Goal: Information Seeking & Learning: Compare options

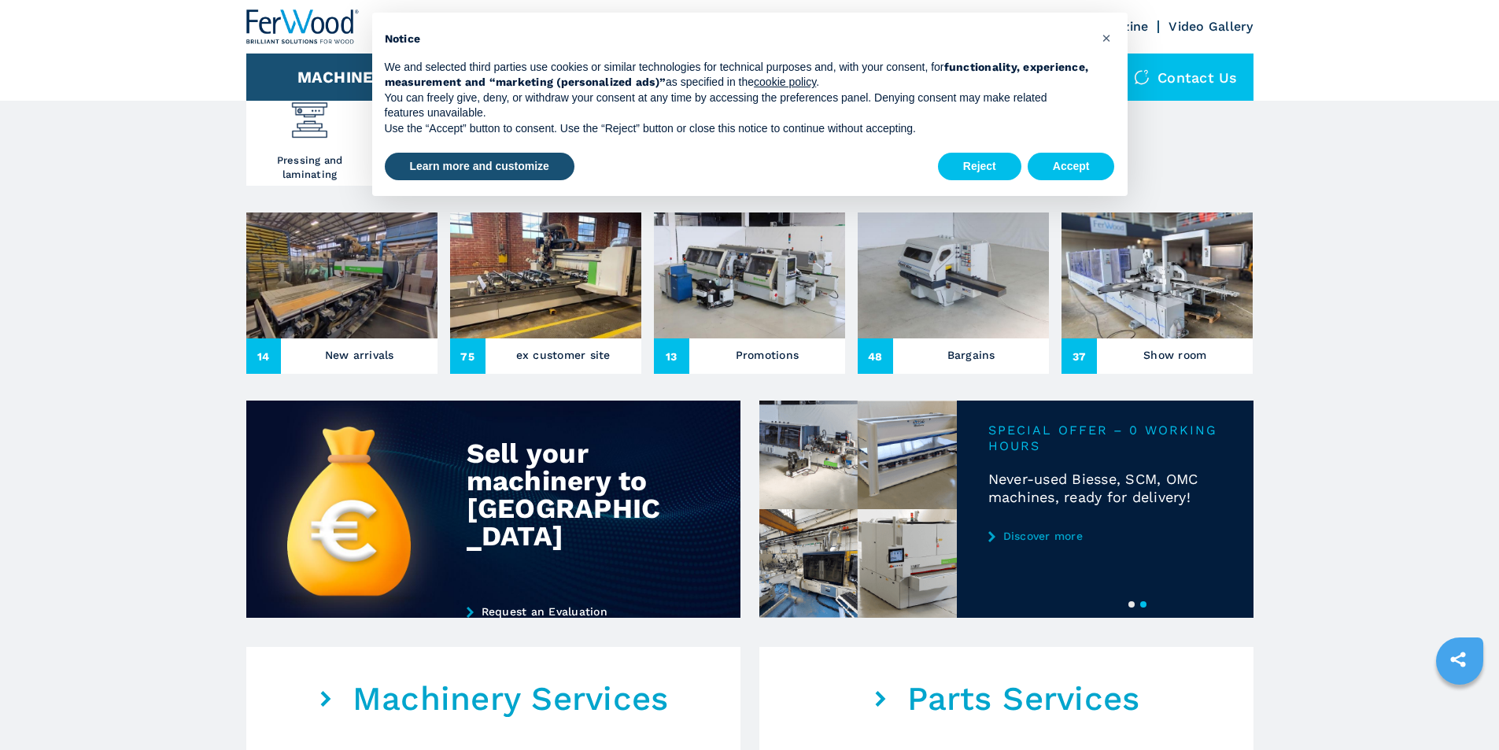
scroll to position [315, 0]
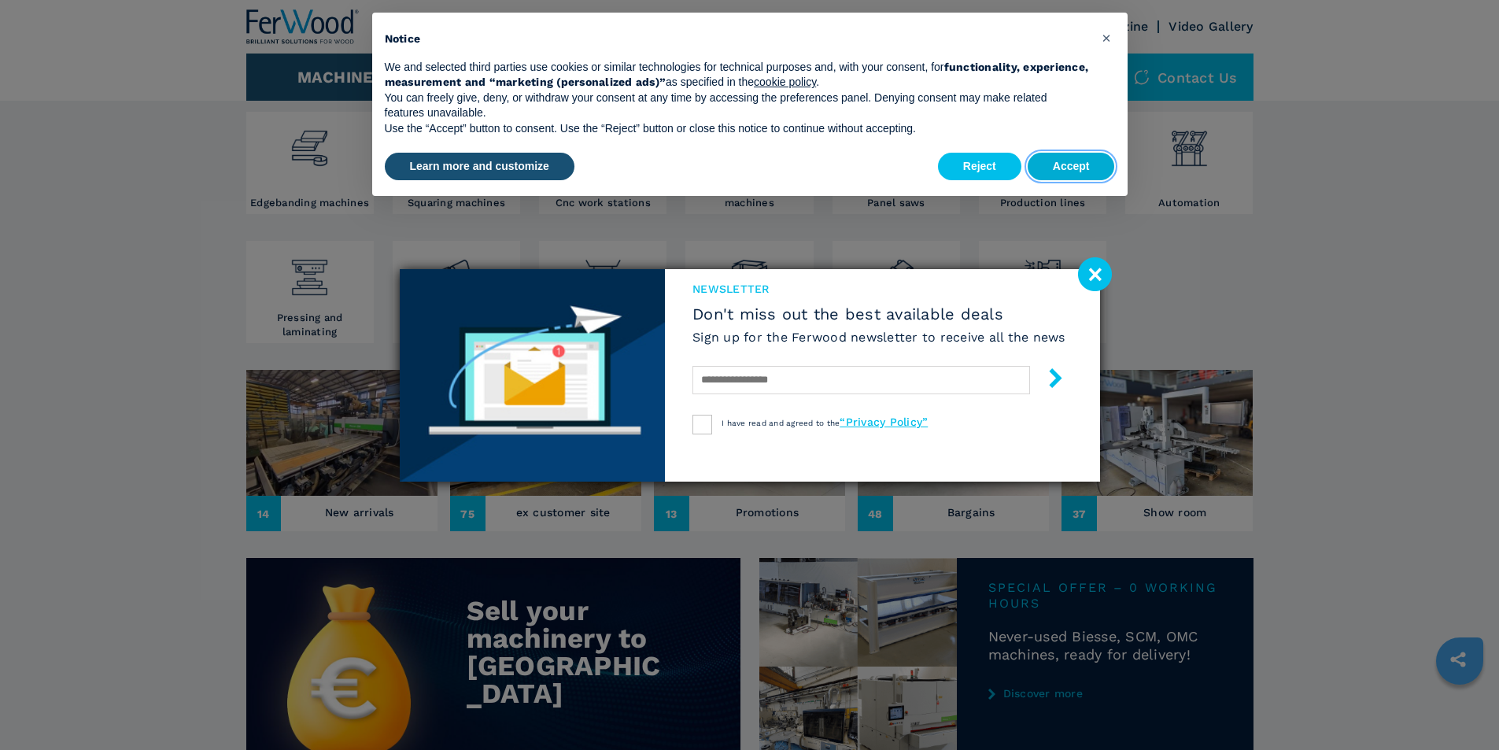
click at [1063, 163] on button "Accept" at bounding box center [1071, 167] width 87 height 28
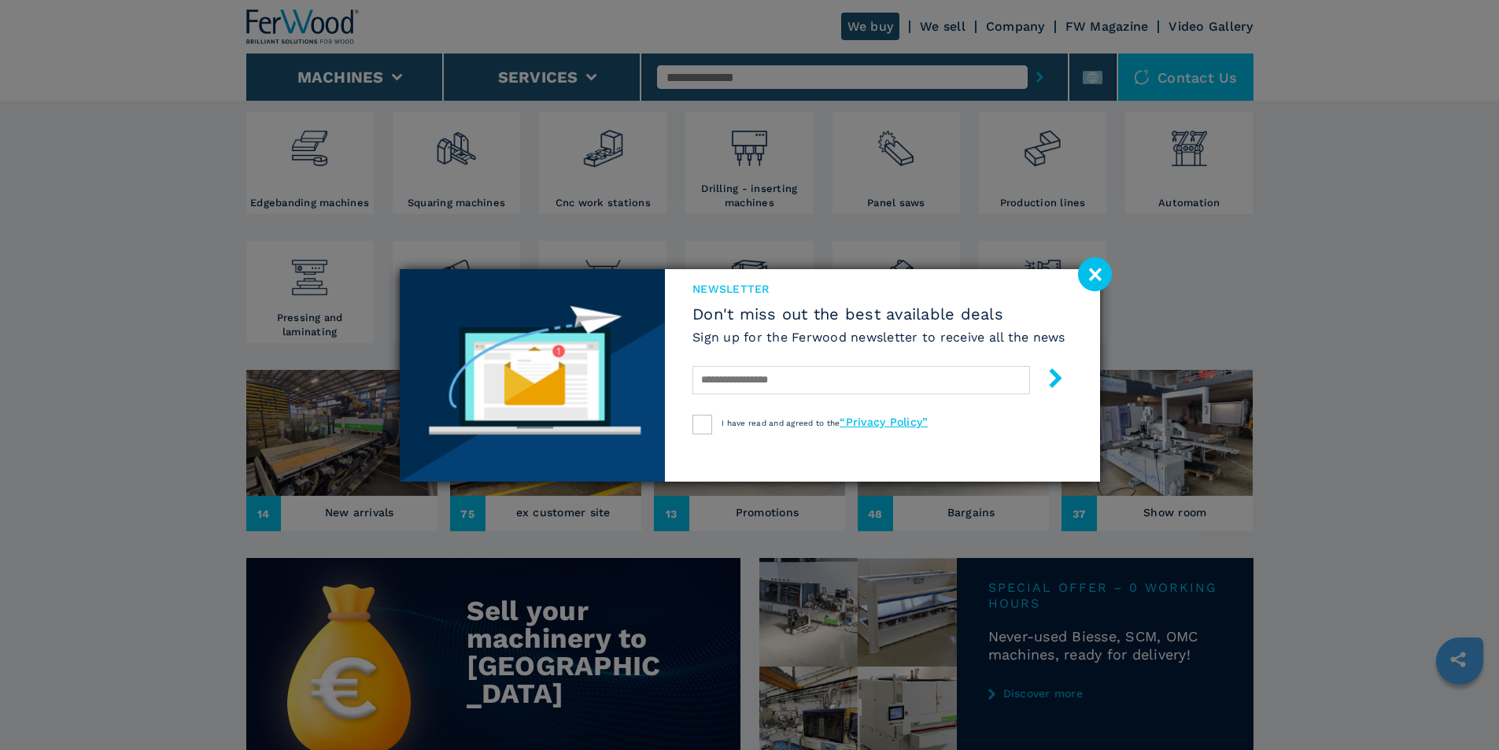
click at [1098, 276] on image at bounding box center [1095, 274] width 34 height 34
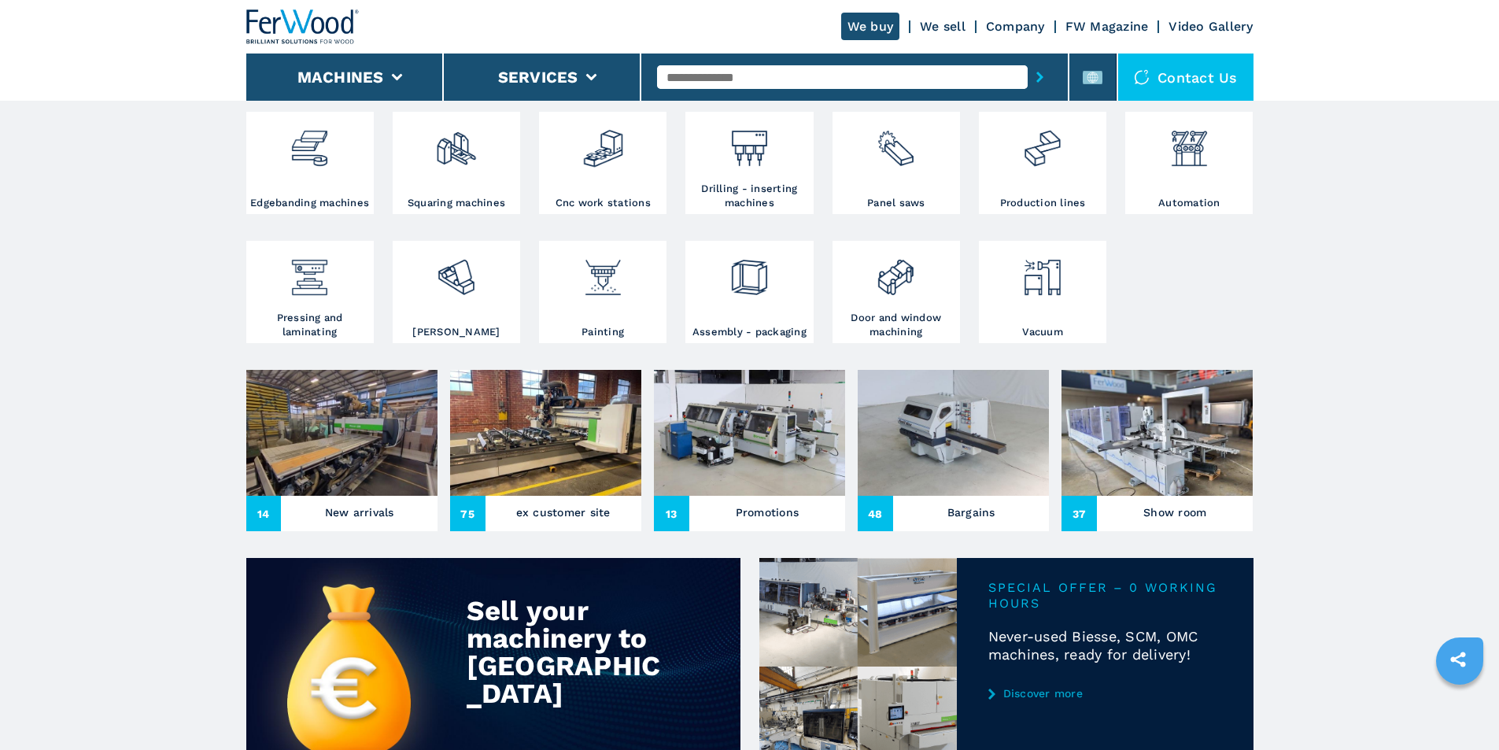
click at [1152, 496] on img at bounding box center [1157, 433] width 191 height 126
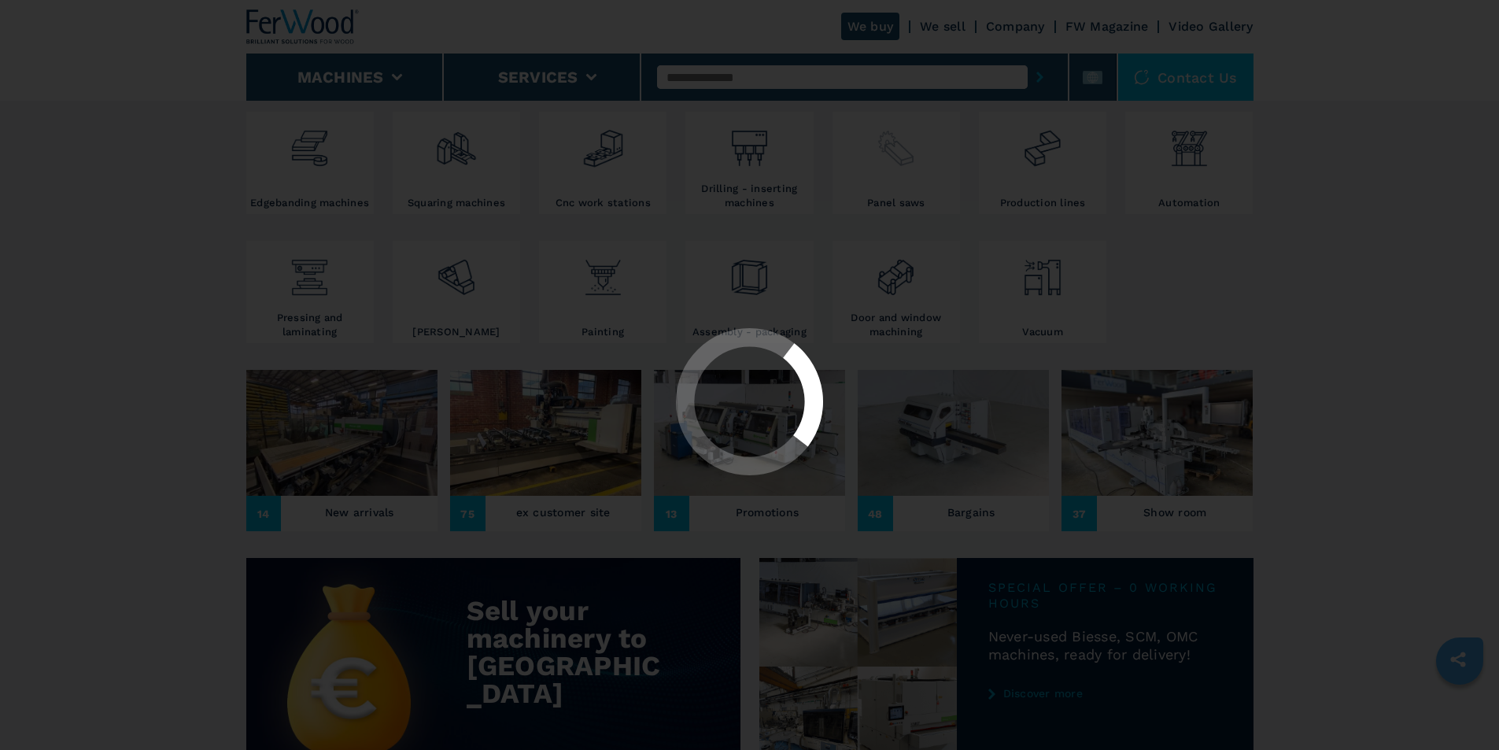
scroll to position [0, 0]
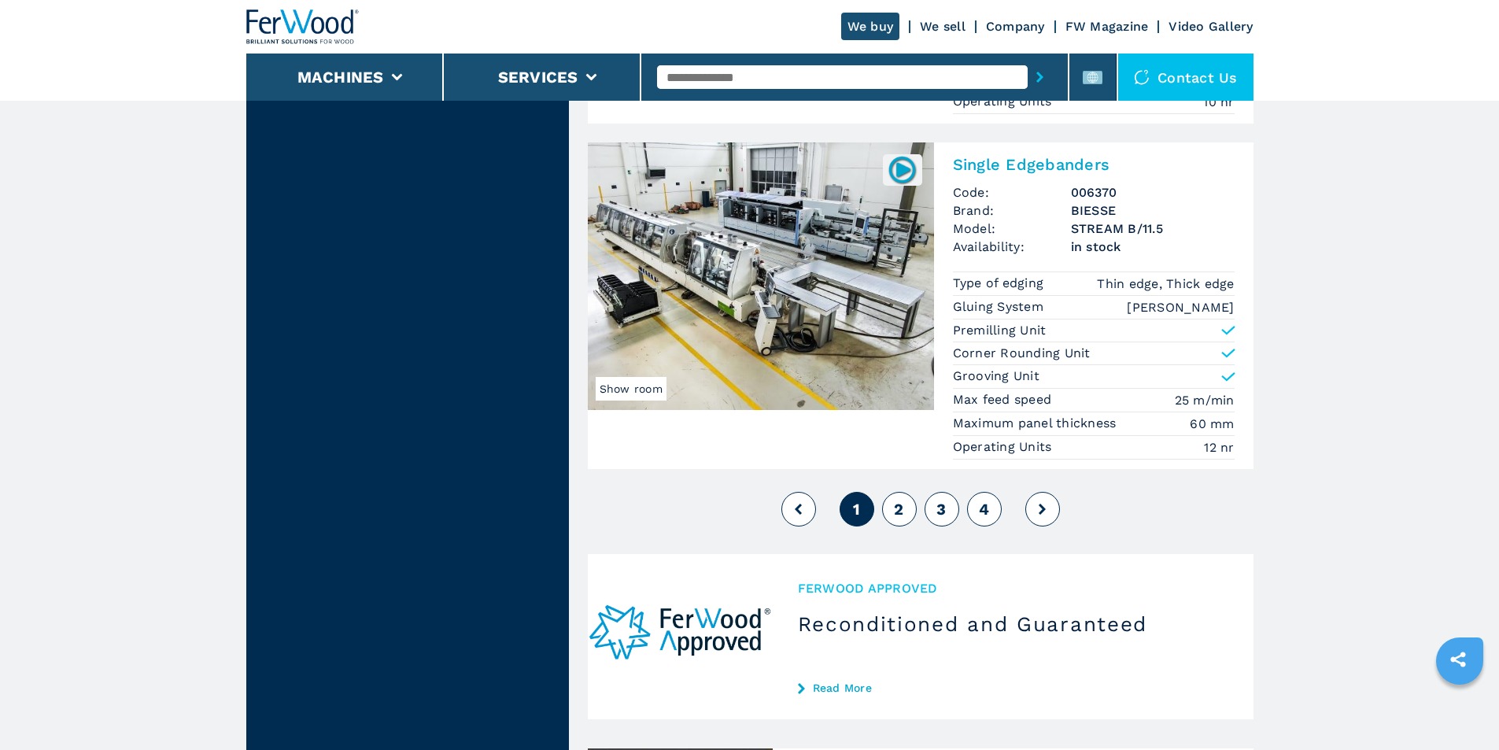
scroll to position [4171, 0]
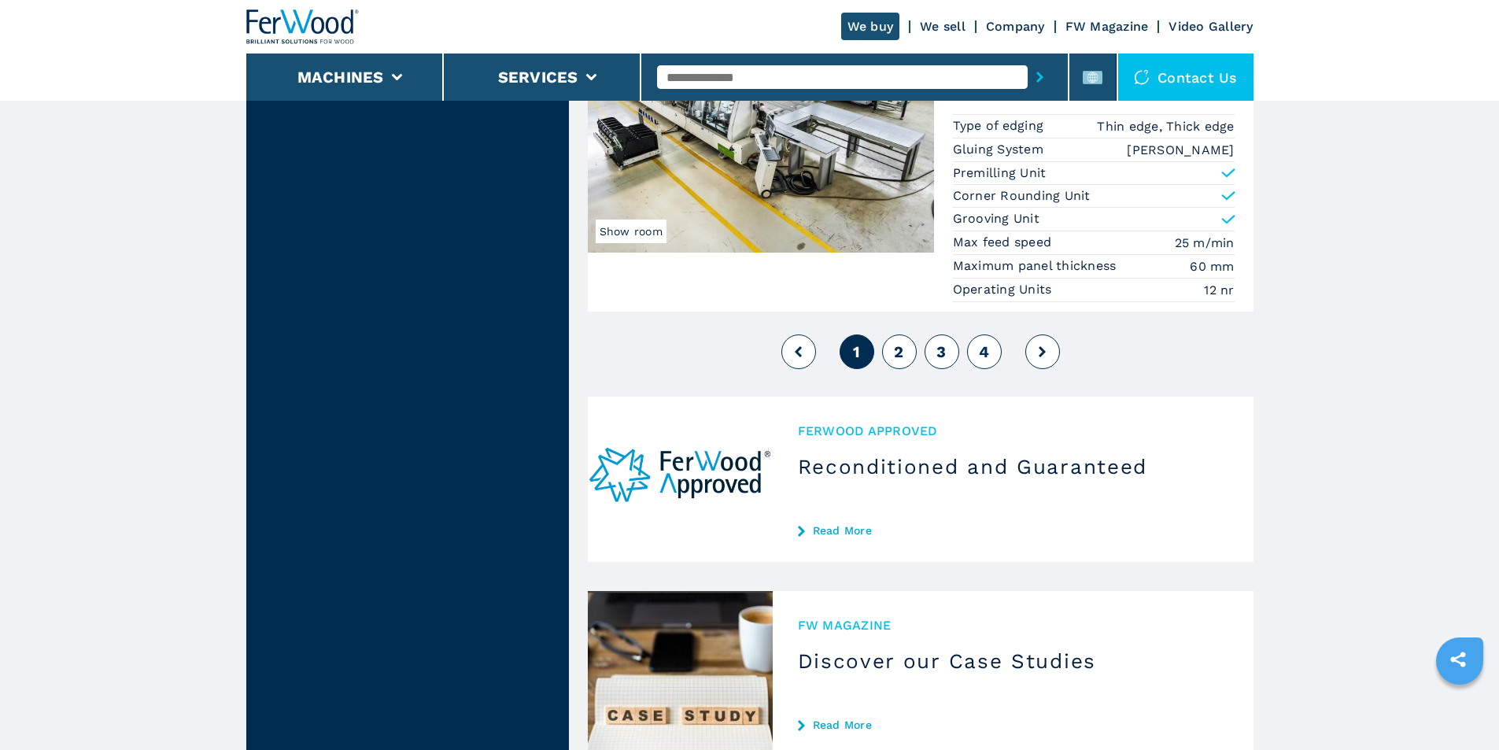
click at [895, 342] on span "2" at bounding box center [898, 351] width 9 height 19
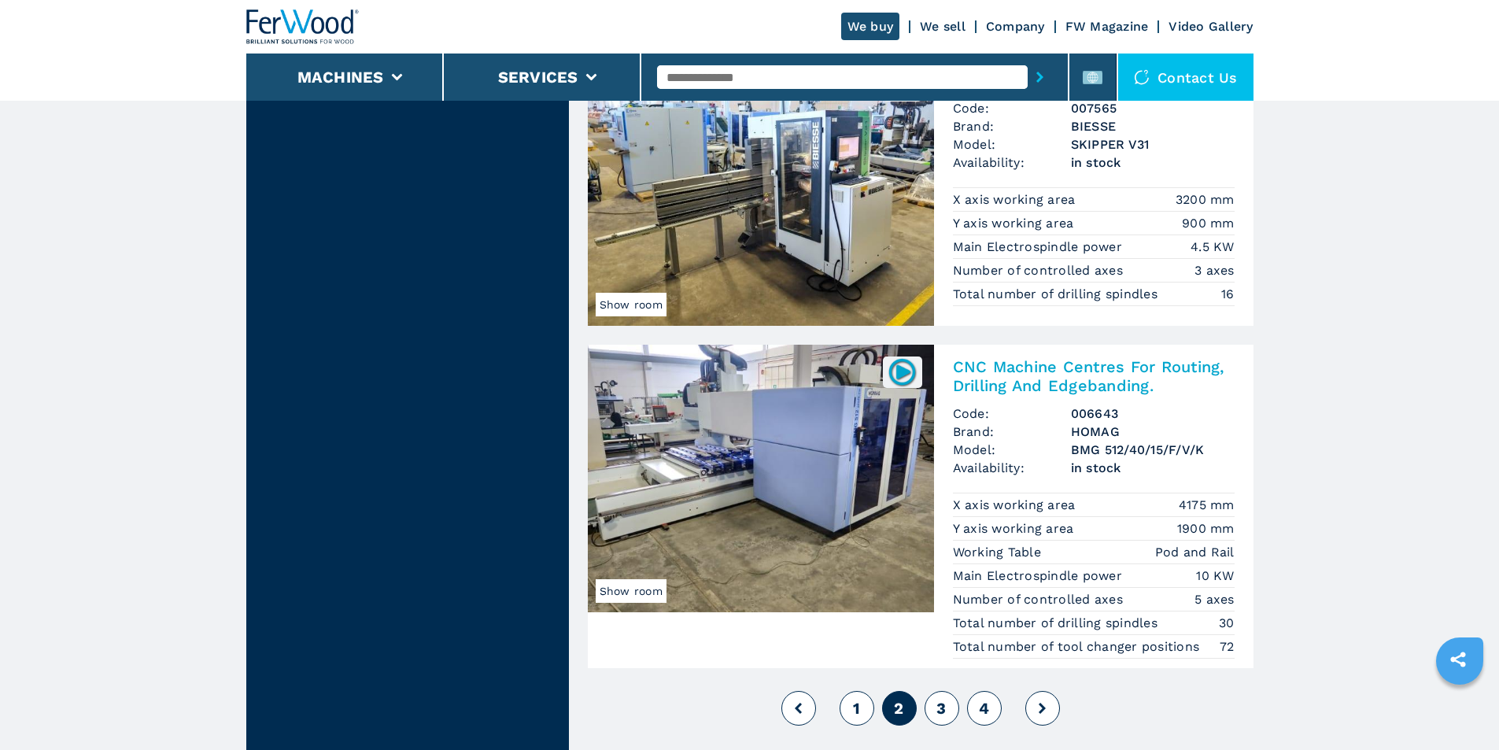
scroll to position [3777, 0]
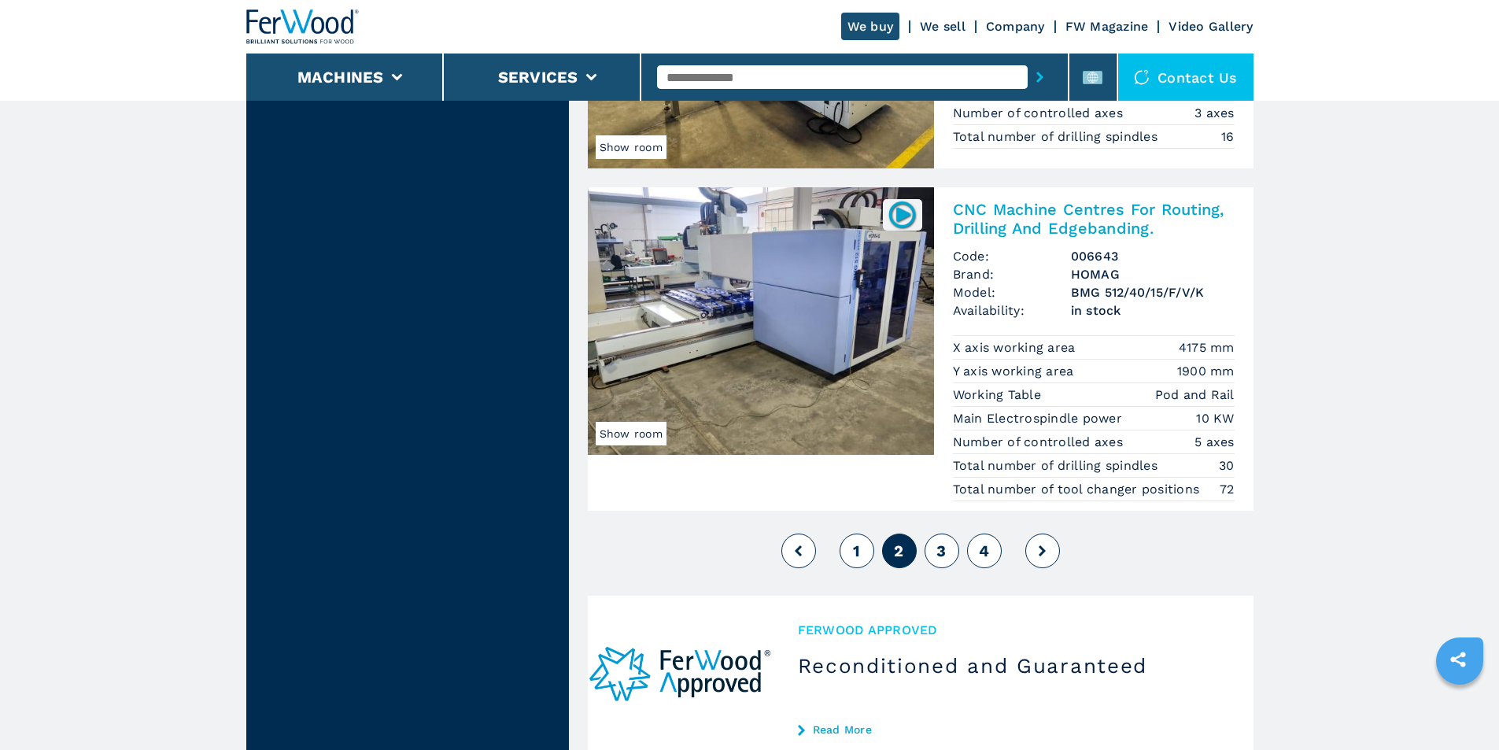
click at [944, 551] on span "3" at bounding box center [940, 550] width 9 height 19
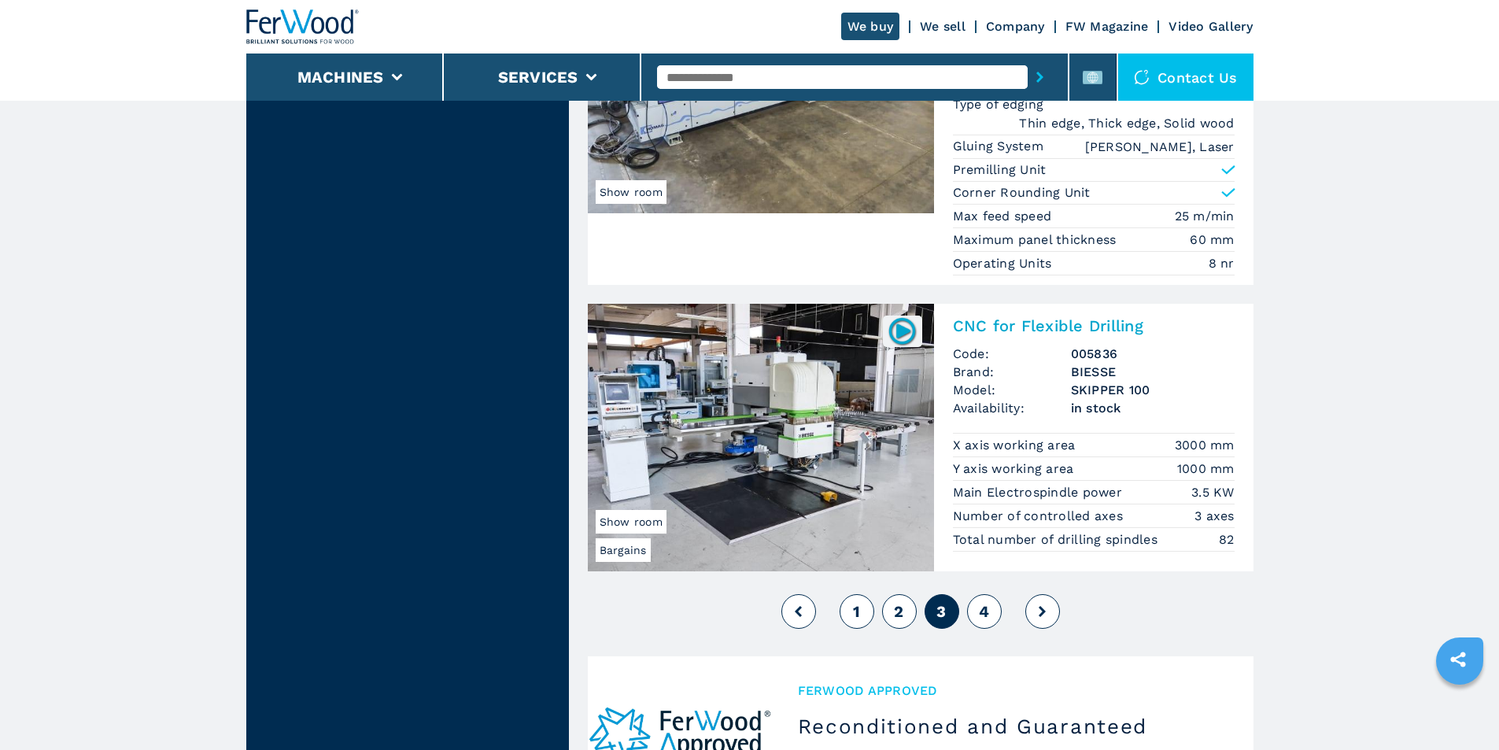
scroll to position [3777, 0]
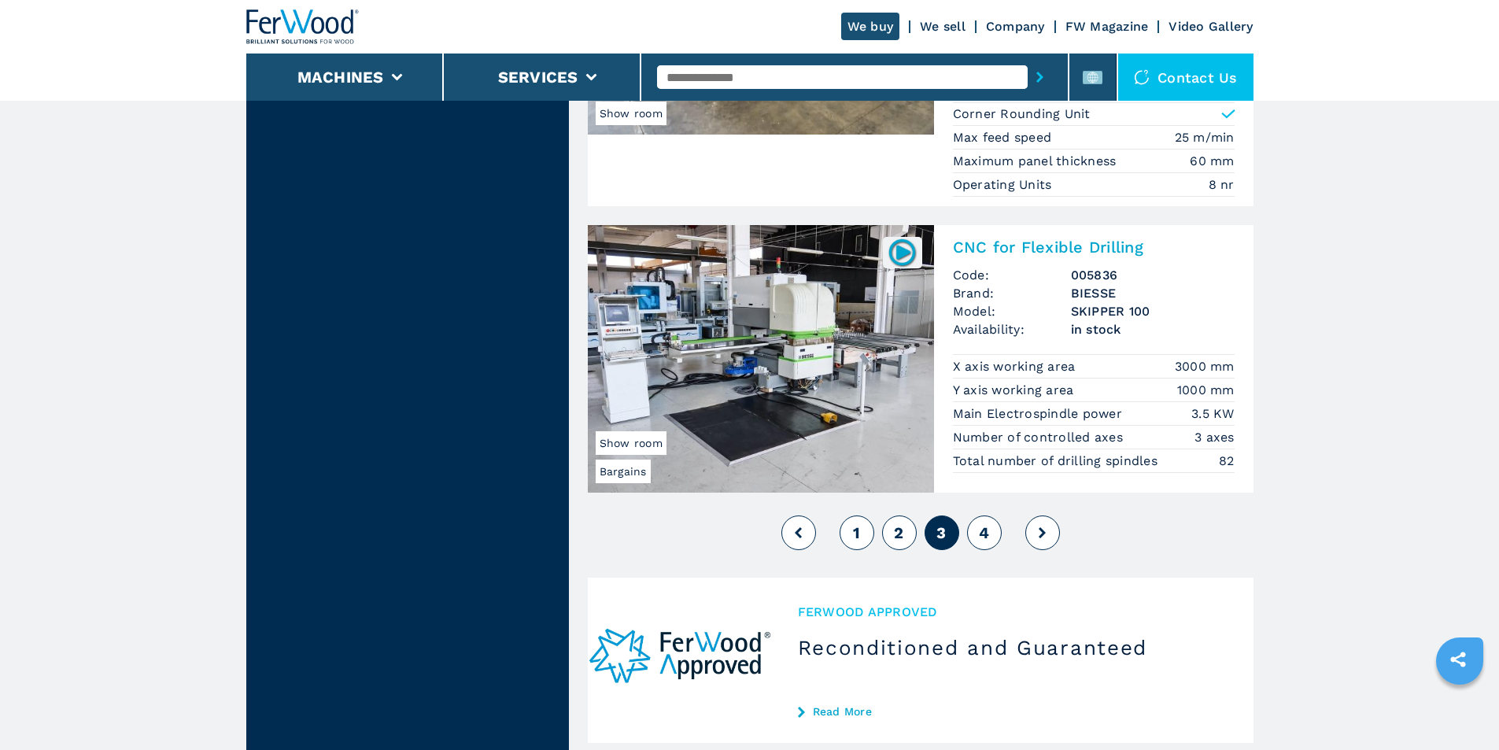
click at [988, 531] on span "4" at bounding box center [984, 532] width 10 height 19
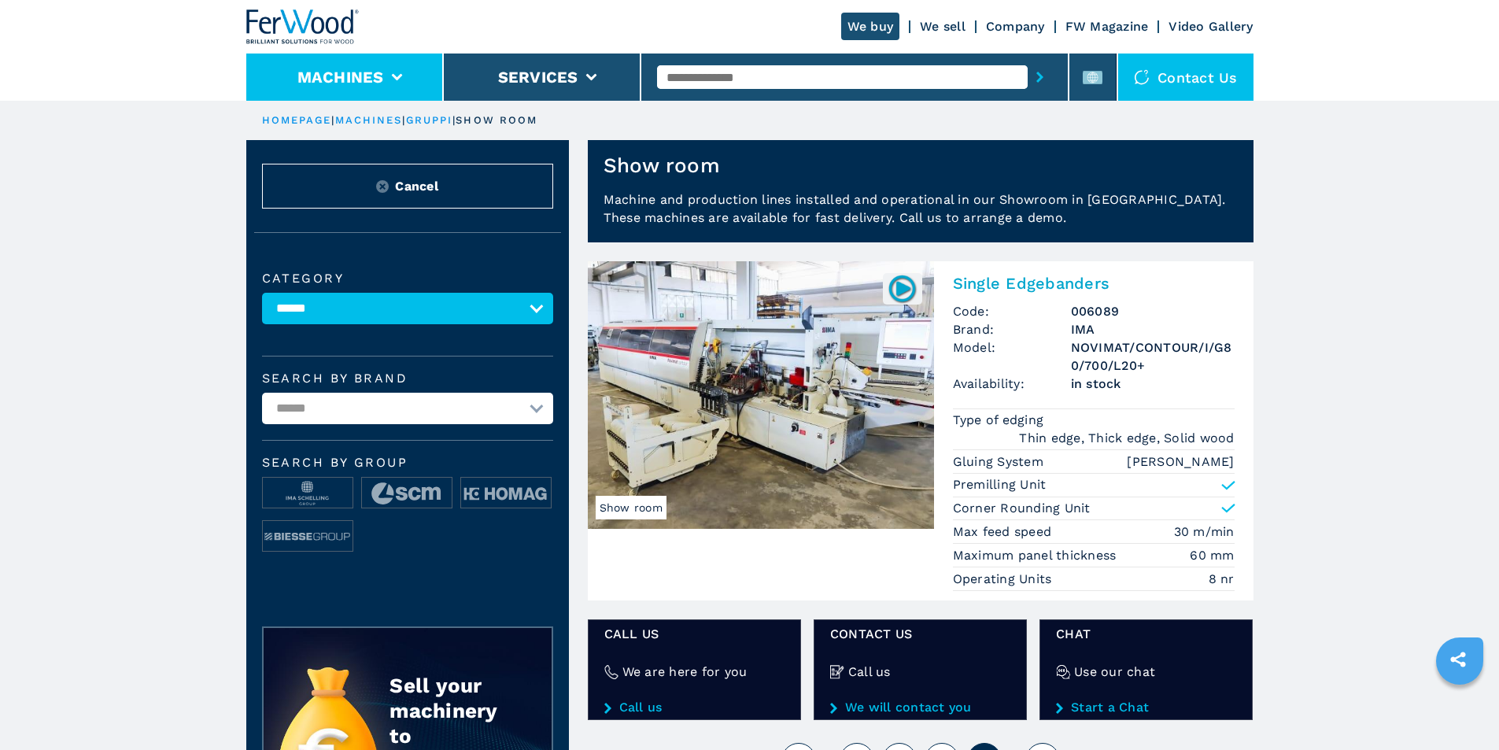
click at [394, 74] on icon at bounding box center [396, 77] width 11 height 7
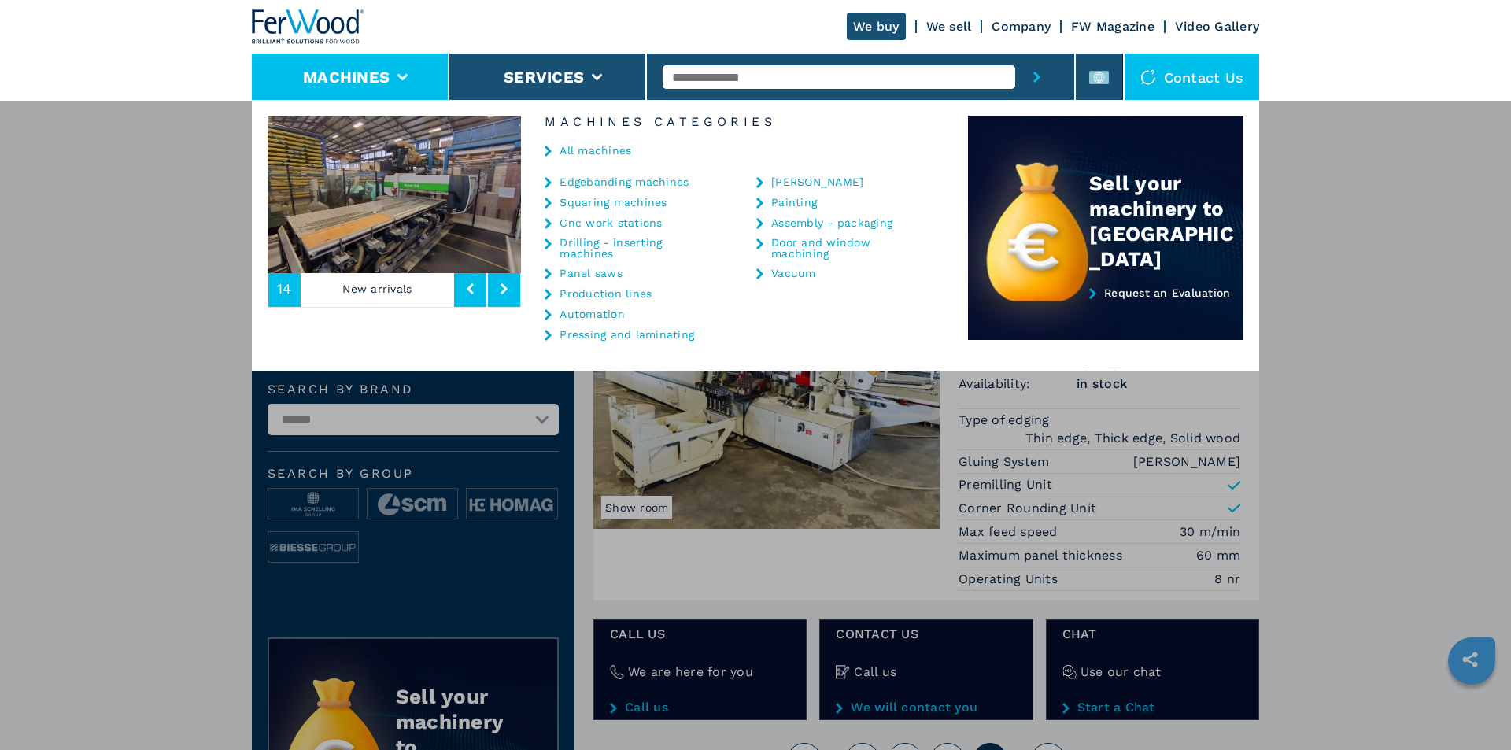
click at [580, 273] on link "Panel saws" at bounding box center [591, 273] width 63 height 11
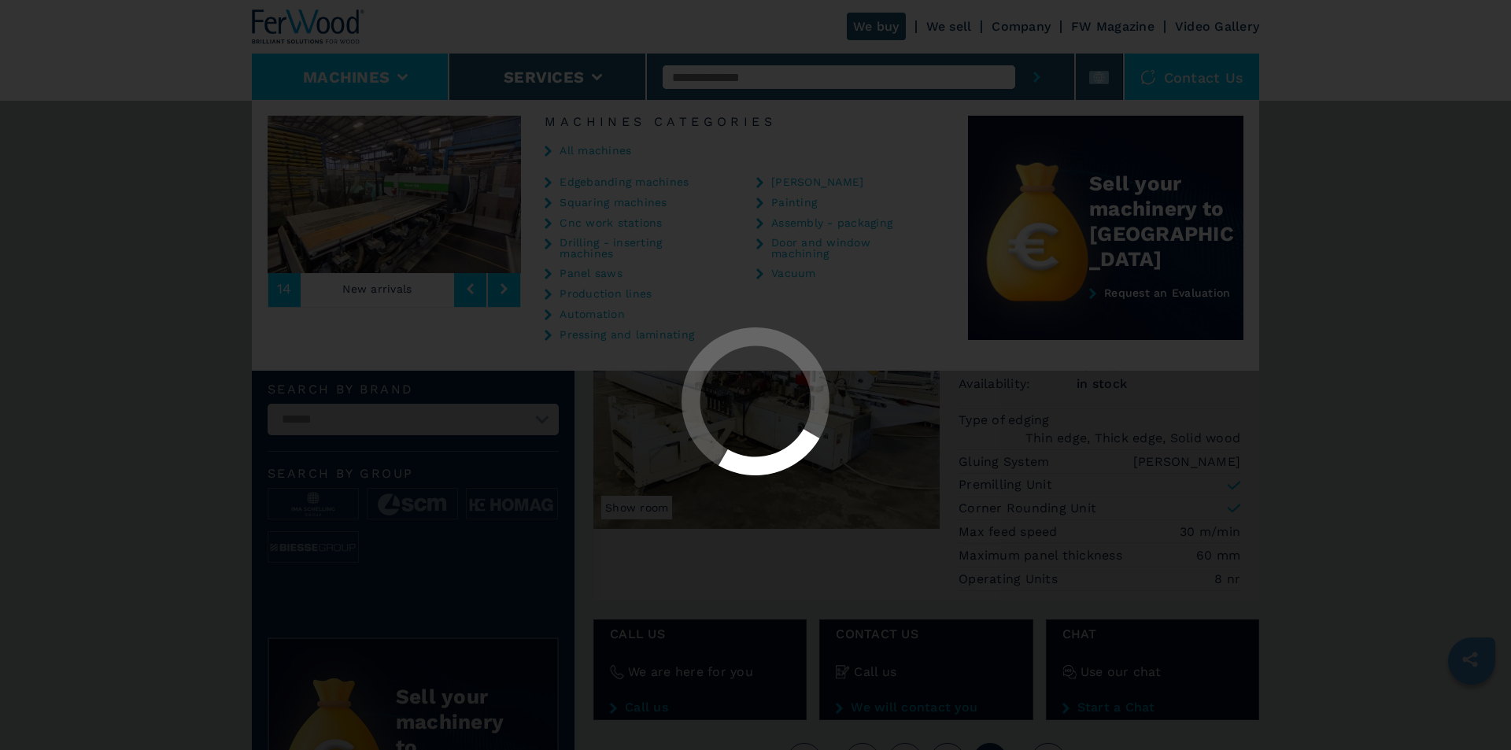
select select "**********"
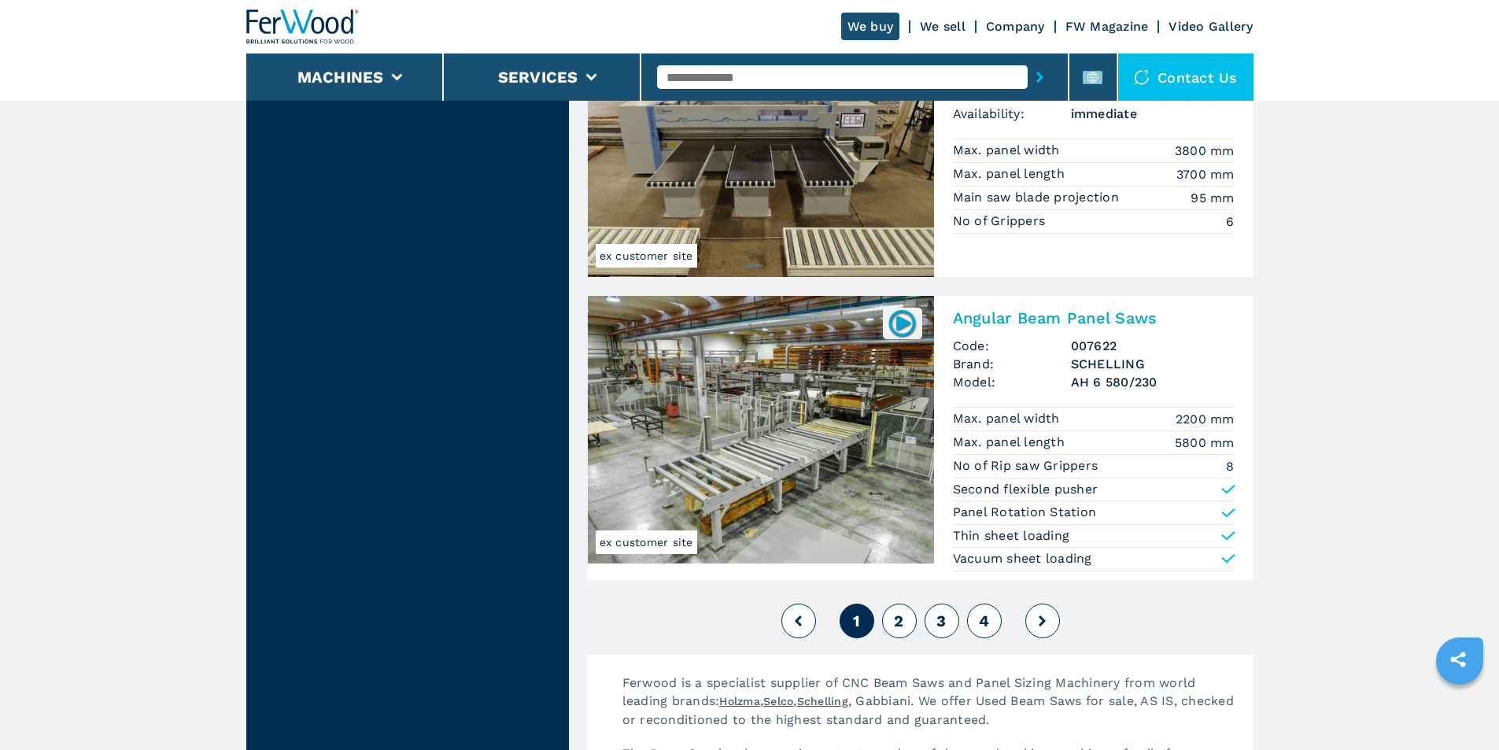
scroll to position [3463, 0]
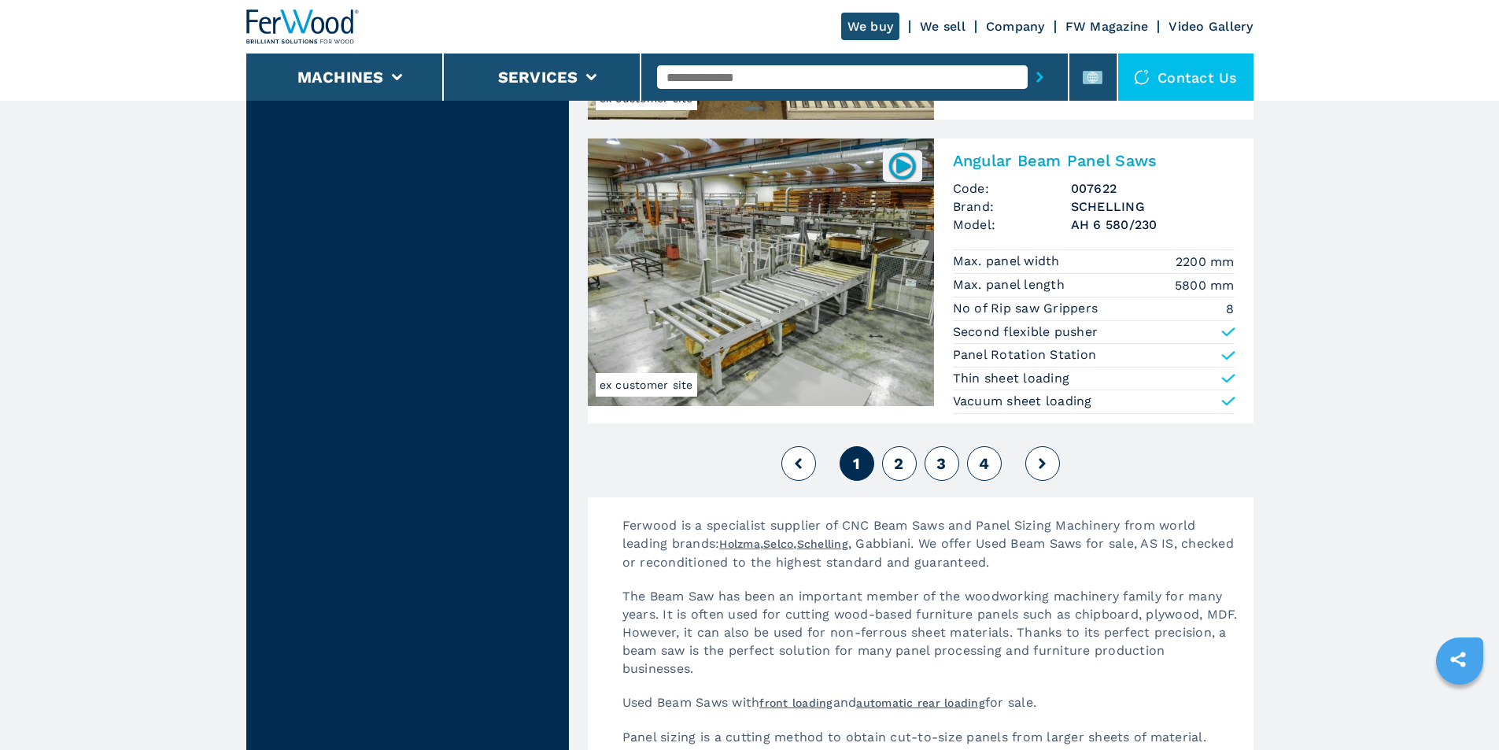
click at [888, 465] on button "2" at bounding box center [899, 463] width 35 height 35
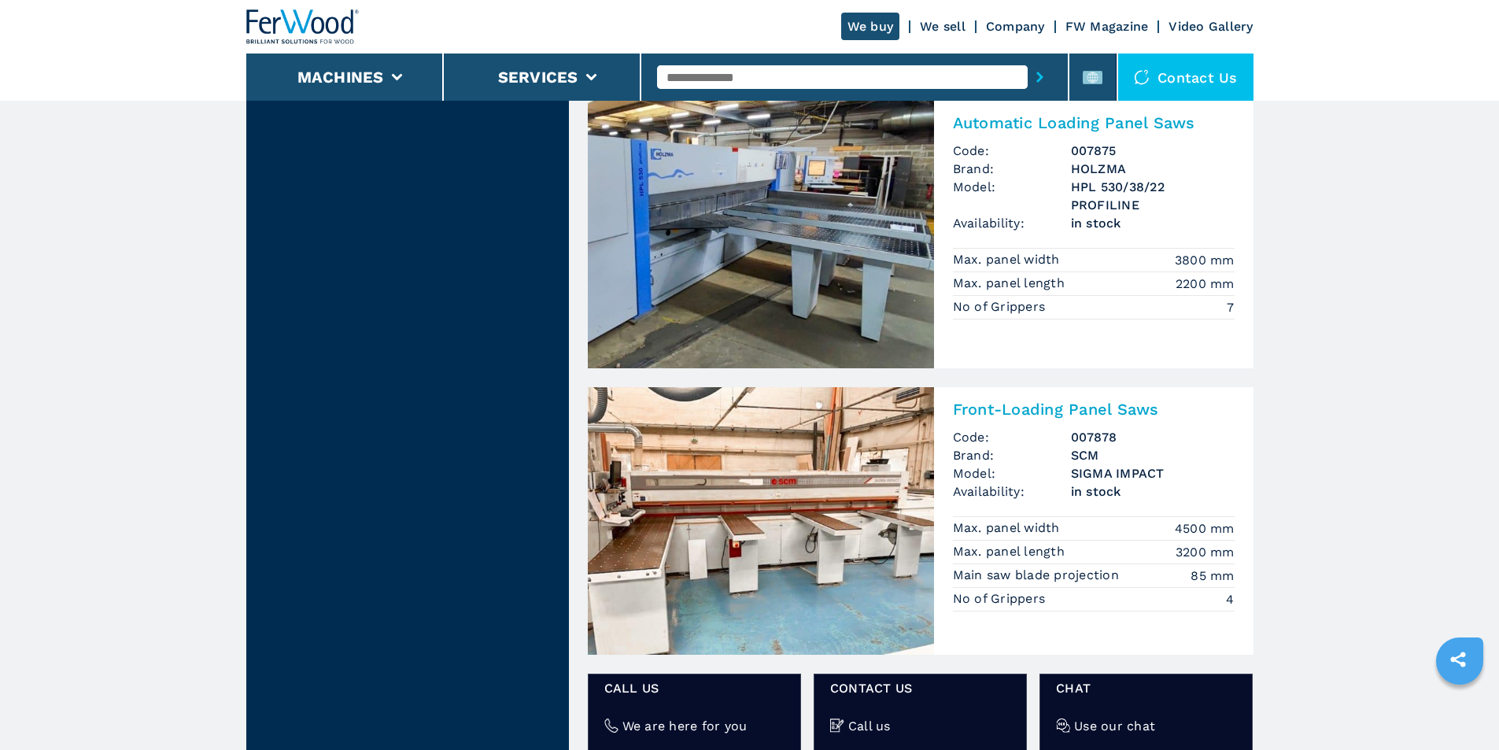
scroll to position [1889, 0]
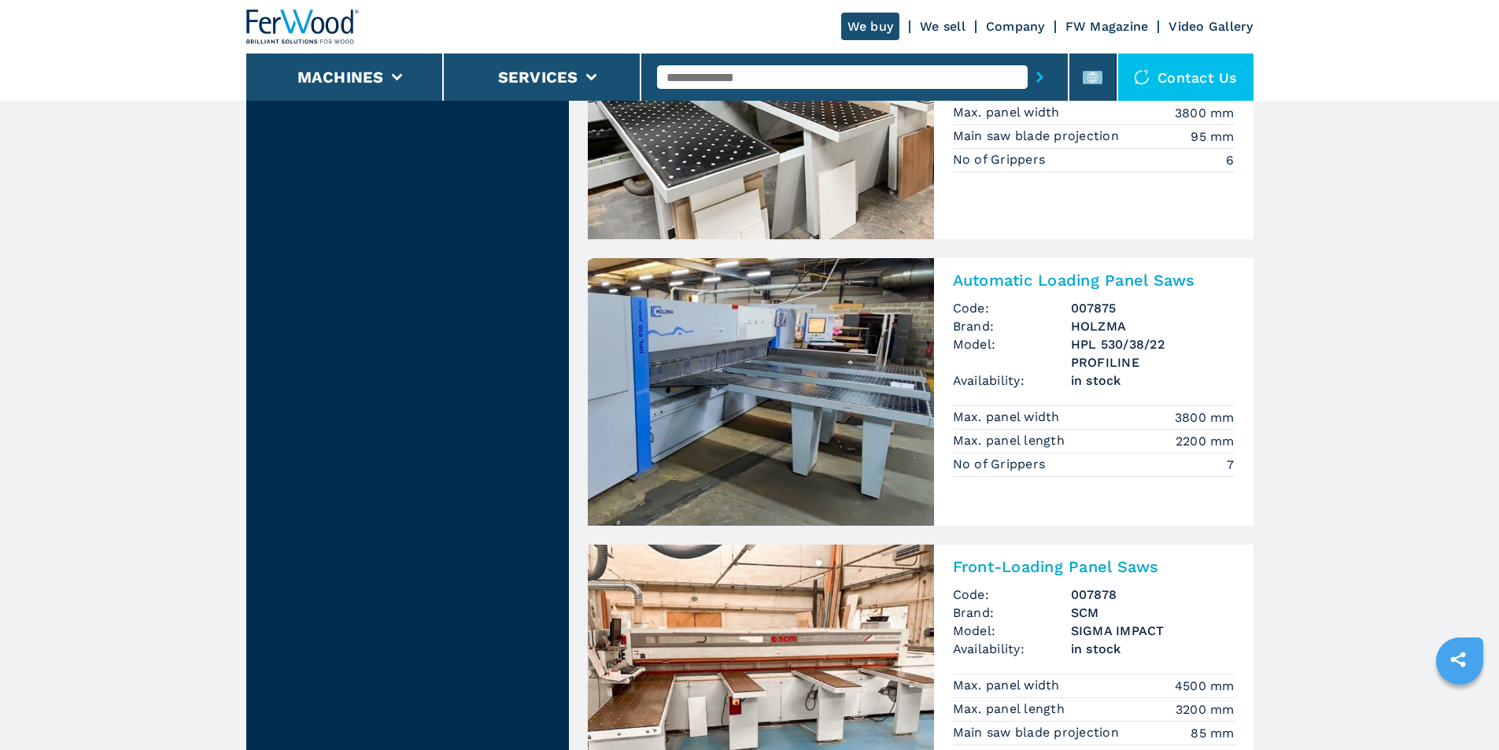
click at [984, 283] on h2 "Automatic Loading Panel Saws" at bounding box center [1094, 280] width 282 height 19
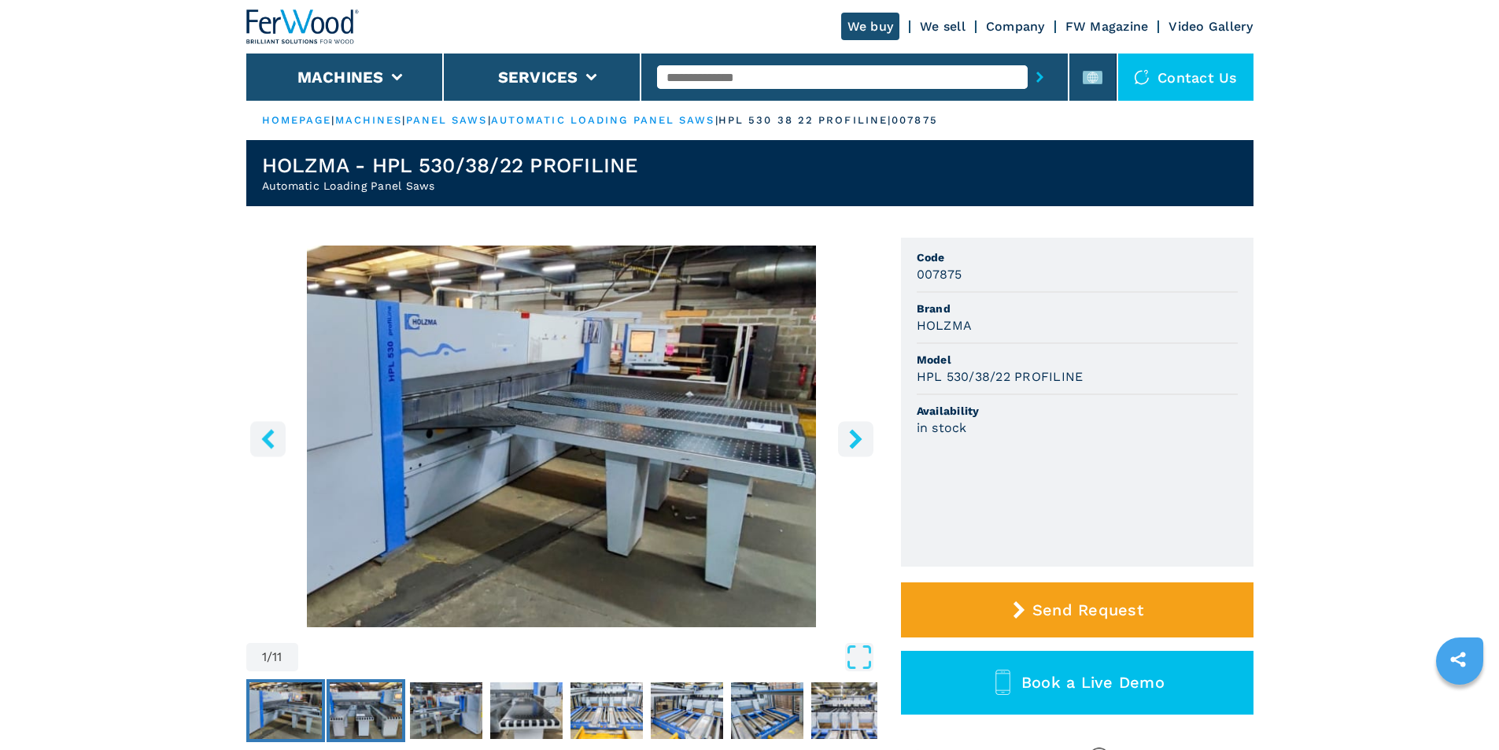
click at [386, 717] on img "Go to Slide 2" at bounding box center [366, 710] width 72 height 57
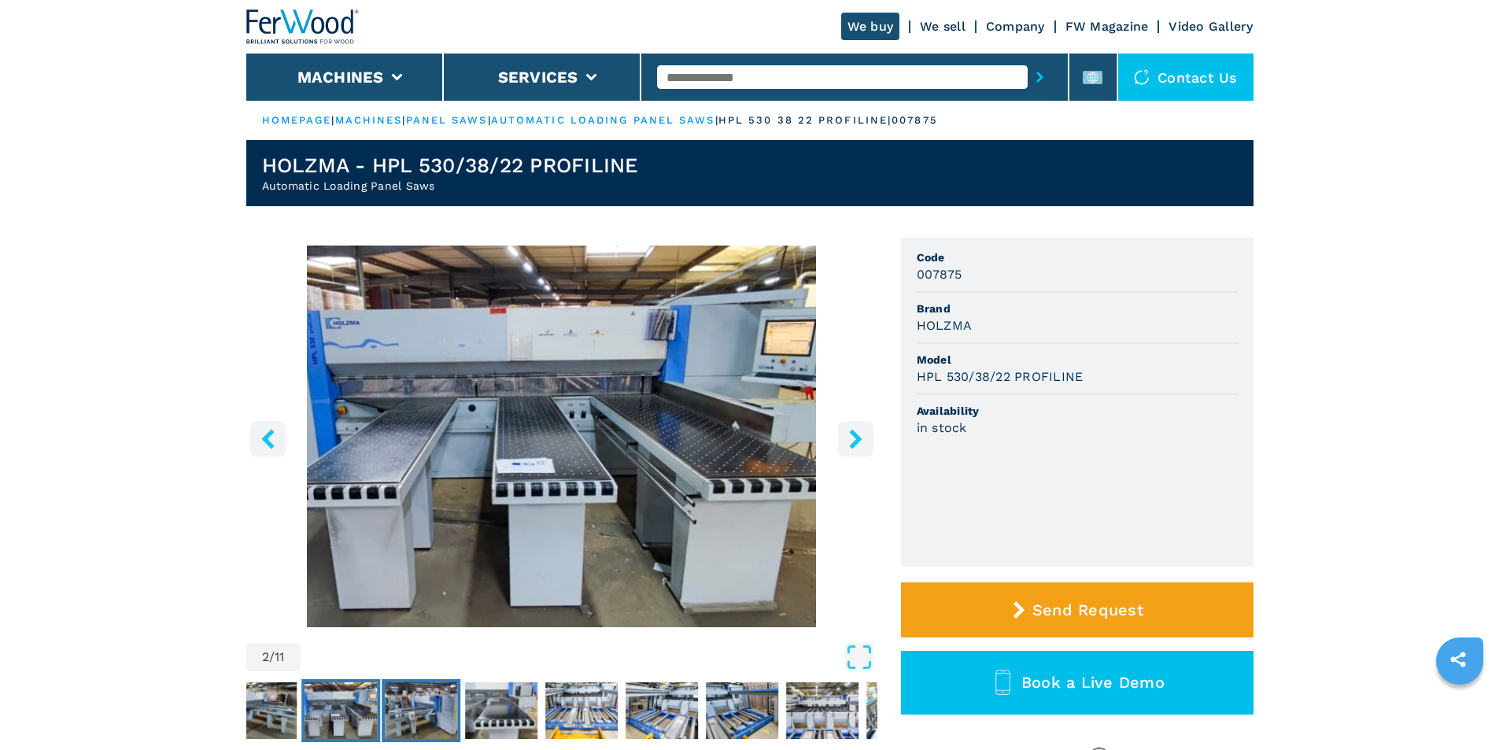
click at [433, 711] on img "Go to Slide 3" at bounding box center [421, 710] width 72 height 57
click at [500, 703] on img "Go to Slide 4" at bounding box center [501, 710] width 72 height 57
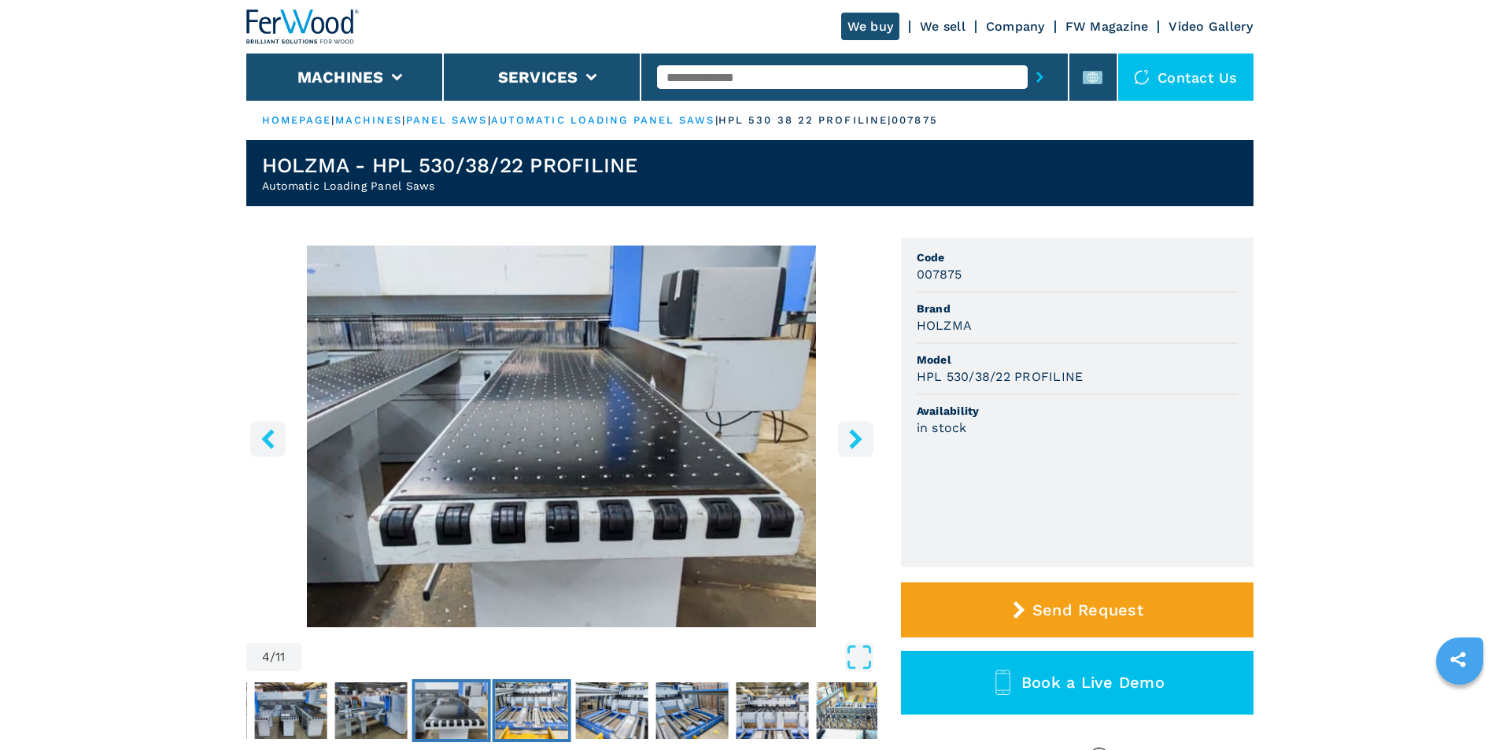
click at [526, 703] on img "Go to Slide 5" at bounding box center [531, 710] width 72 height 57
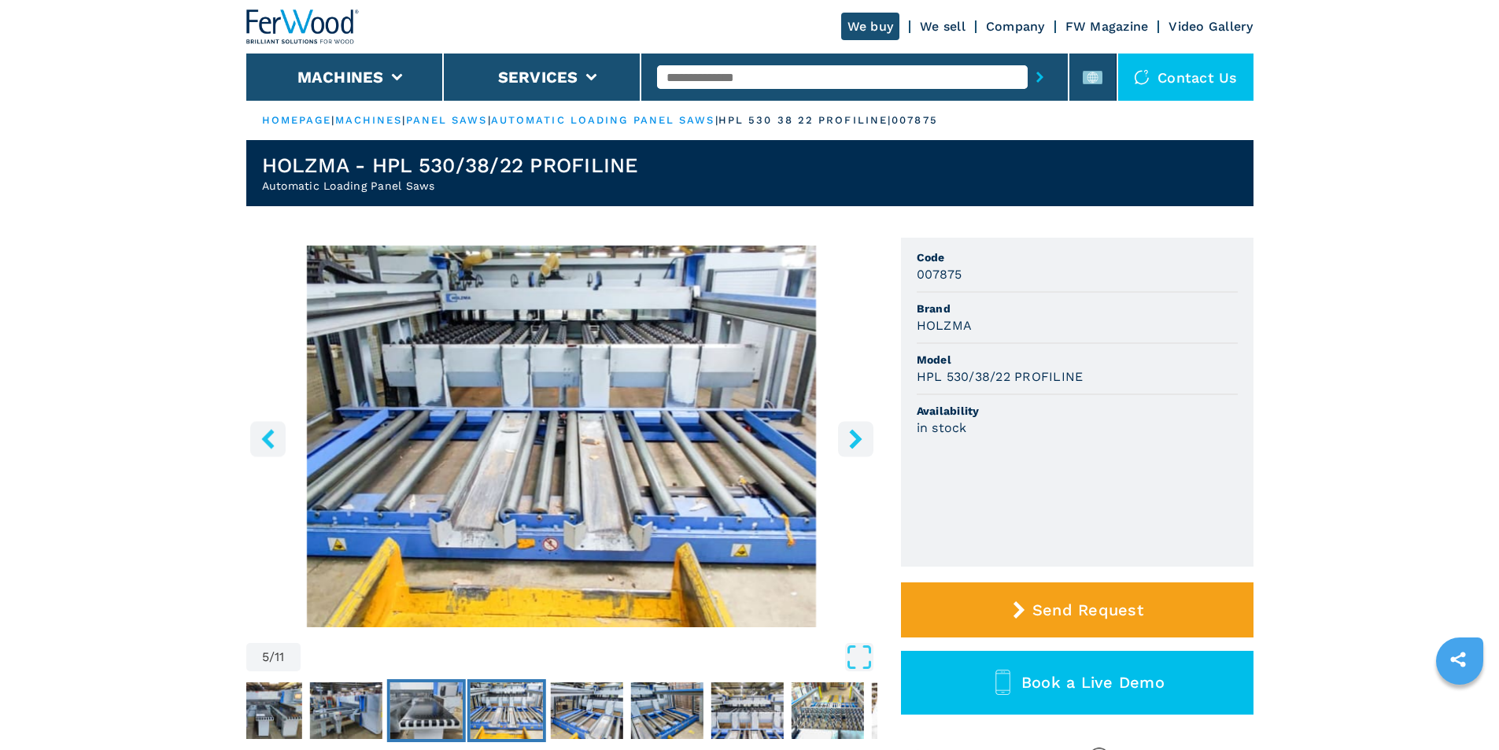
click at [455, 709] on img "Go to Slide 4" at bounding box center [426, 710] width 72 height 57
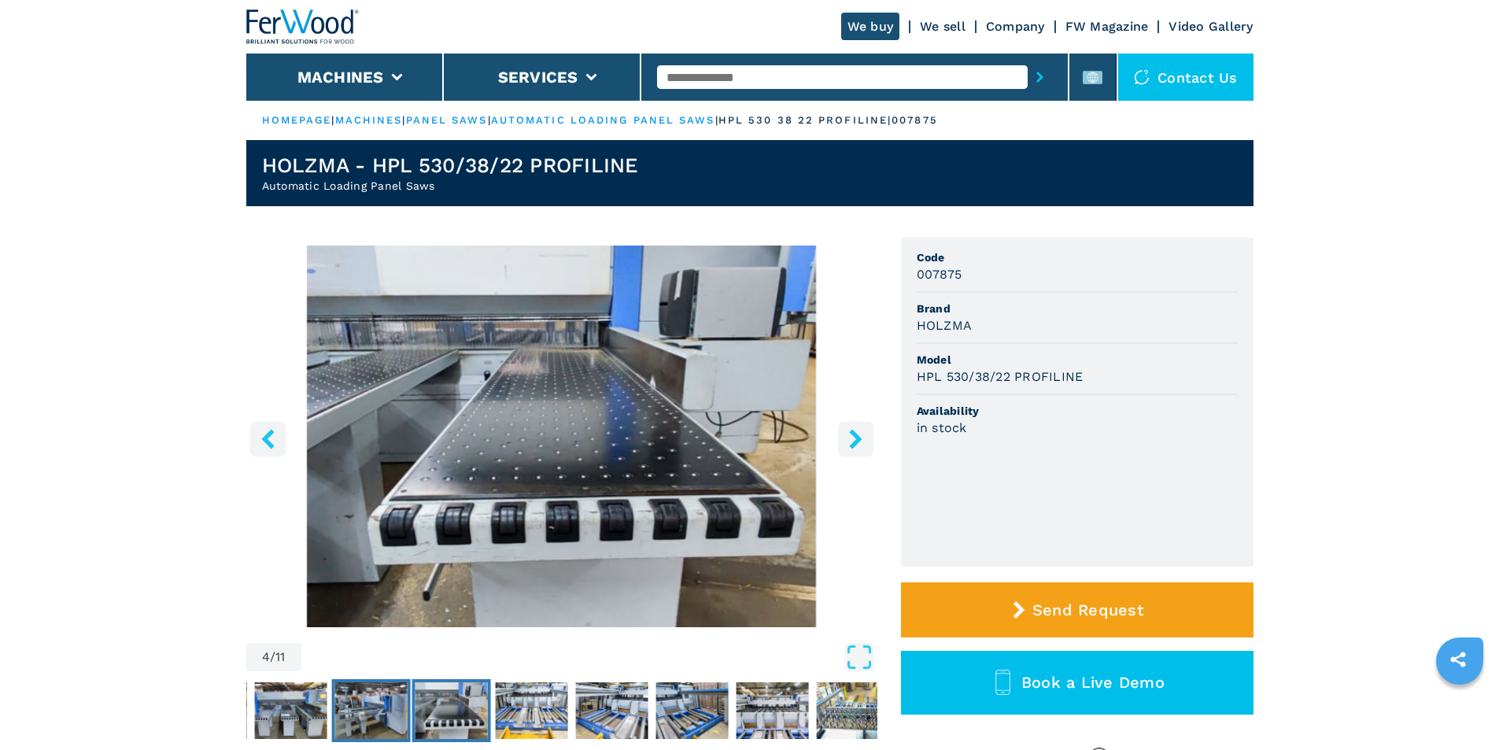
click at [383, 707] on img "Go to Slide 3" at bounding box center [370, 710] width 72 height 57
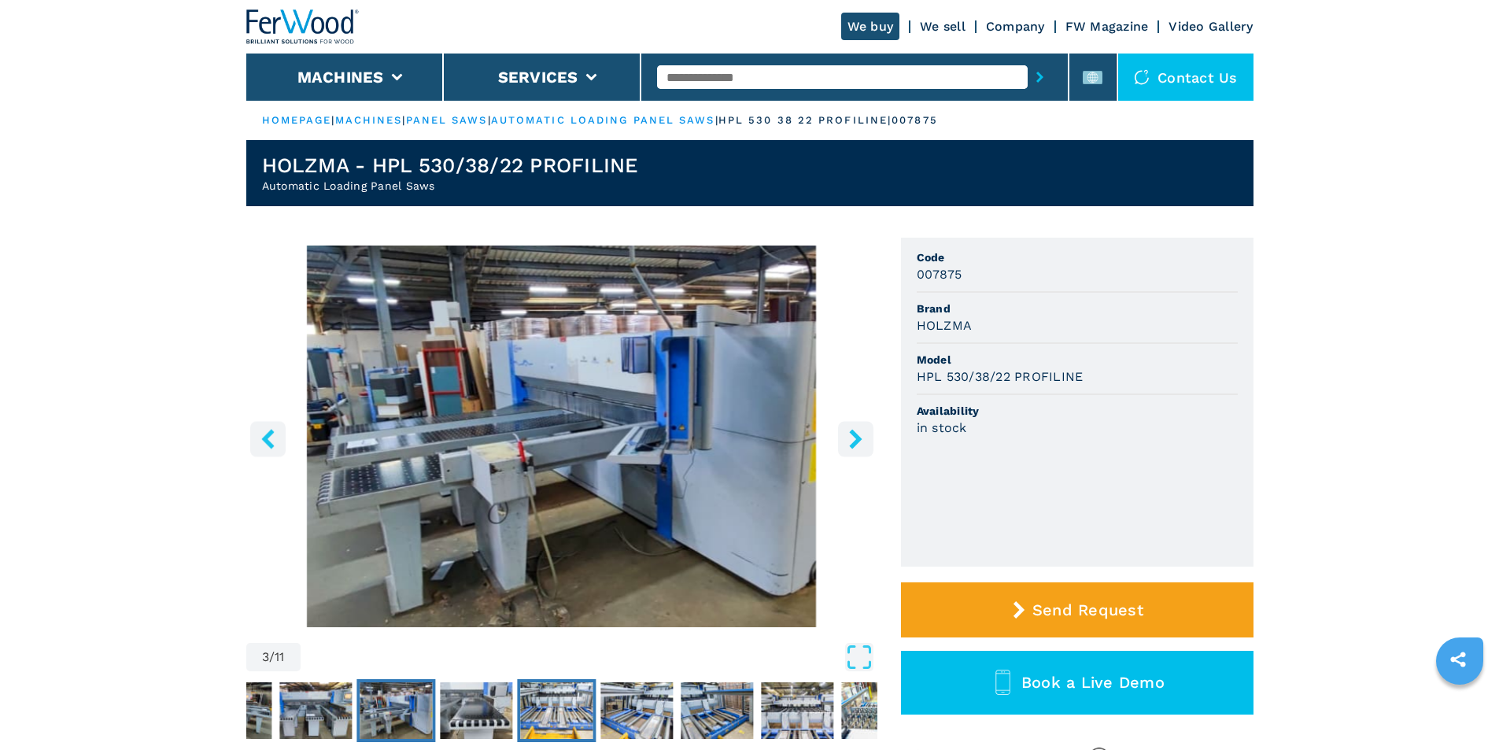
click at [541, 708] on img "Go to Slide 5" at bounding box center [556, 710] width 72 height 57
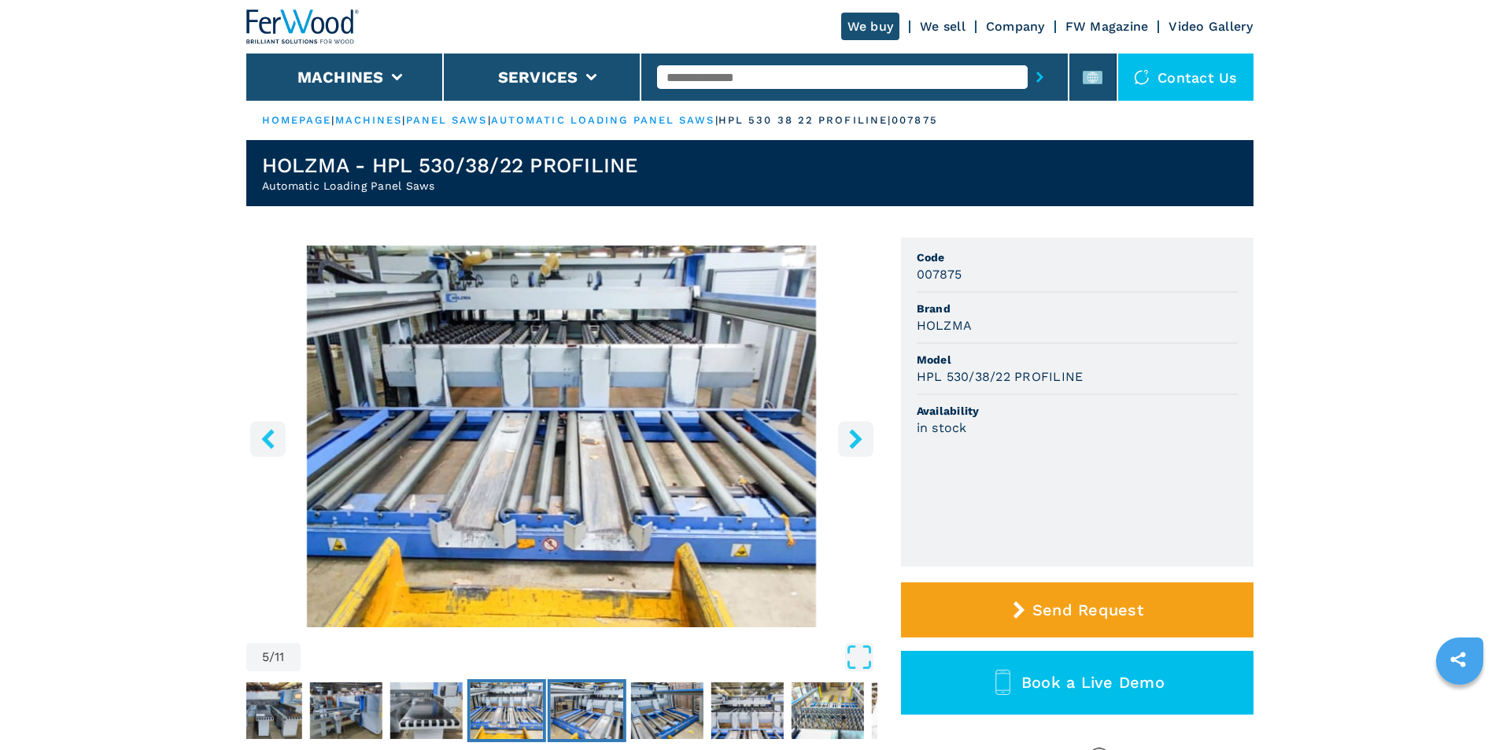
click at [602, 705] on img "Go to Slide 6" at bounding box center [586, 710] width 72 height 57
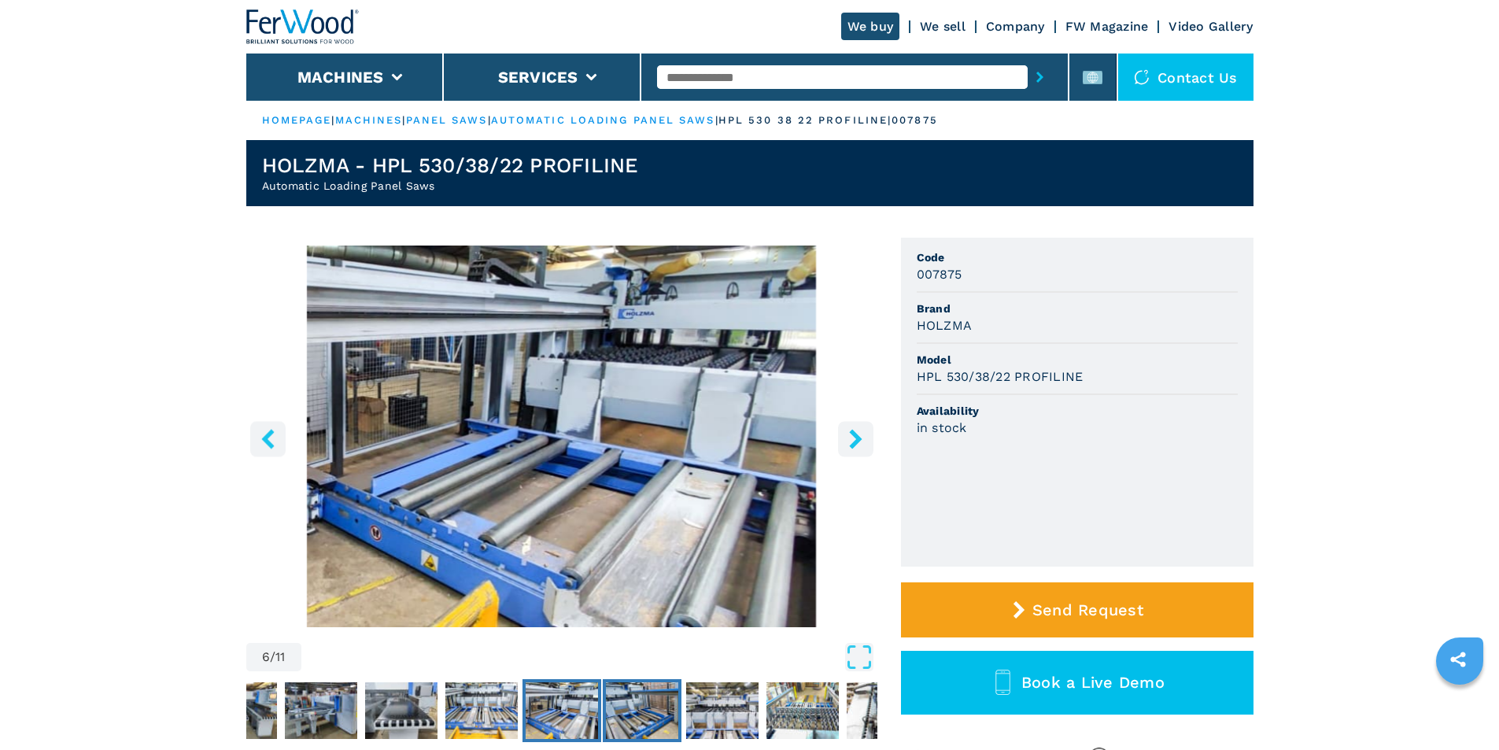
click at [640, 704] on img "Go to Slide 7" at bounding box center [642, 710] width 72 height 57
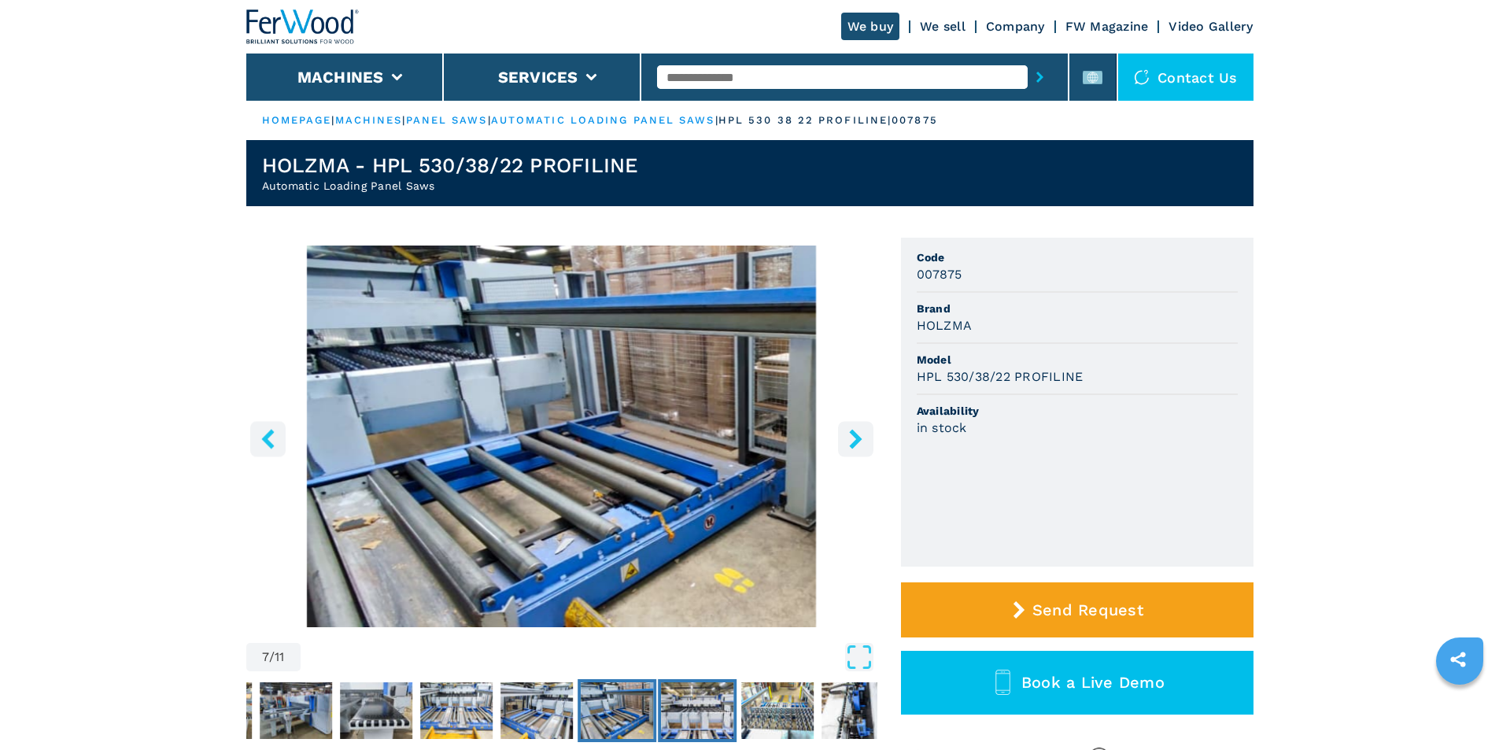
click at [659, 703] on button "Go to Slide 8" at bounding box center [697, 710] width 79 height 63
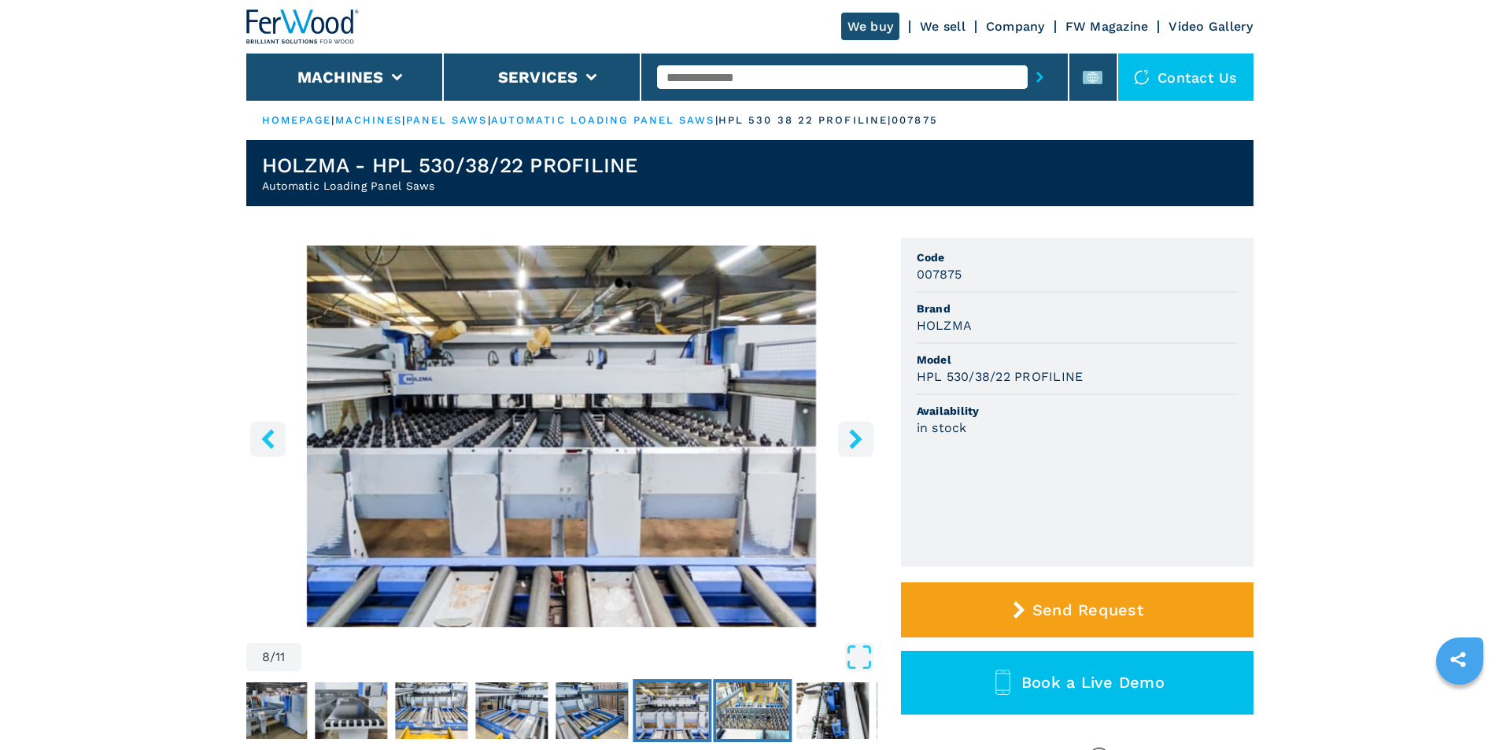
click at [737, 712] on img "Go to Slide 9" at bounding box center [752, 710] width 72 height 57
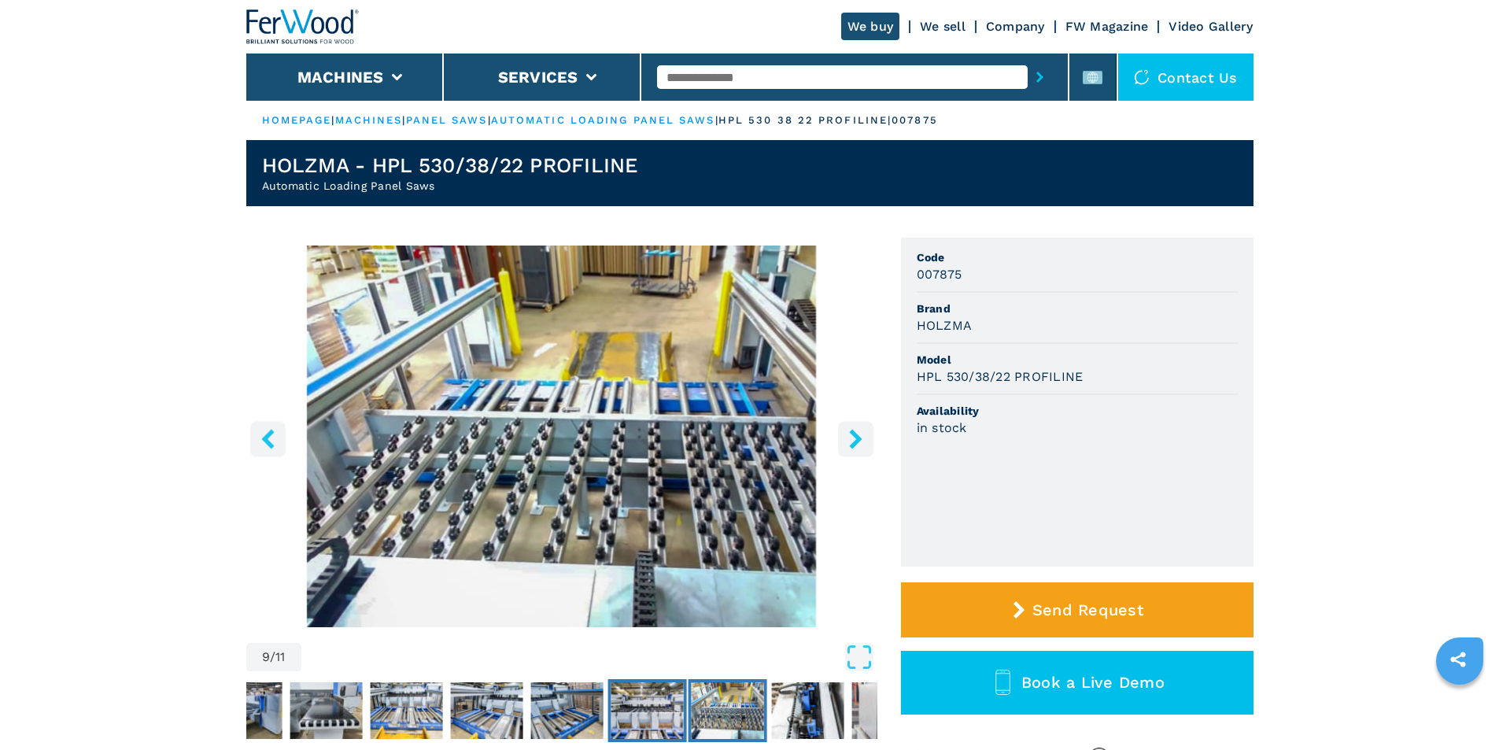
click at [664, 712] on img "Go to Slide 8" at bounding box center [647, 710] width 72 height 57
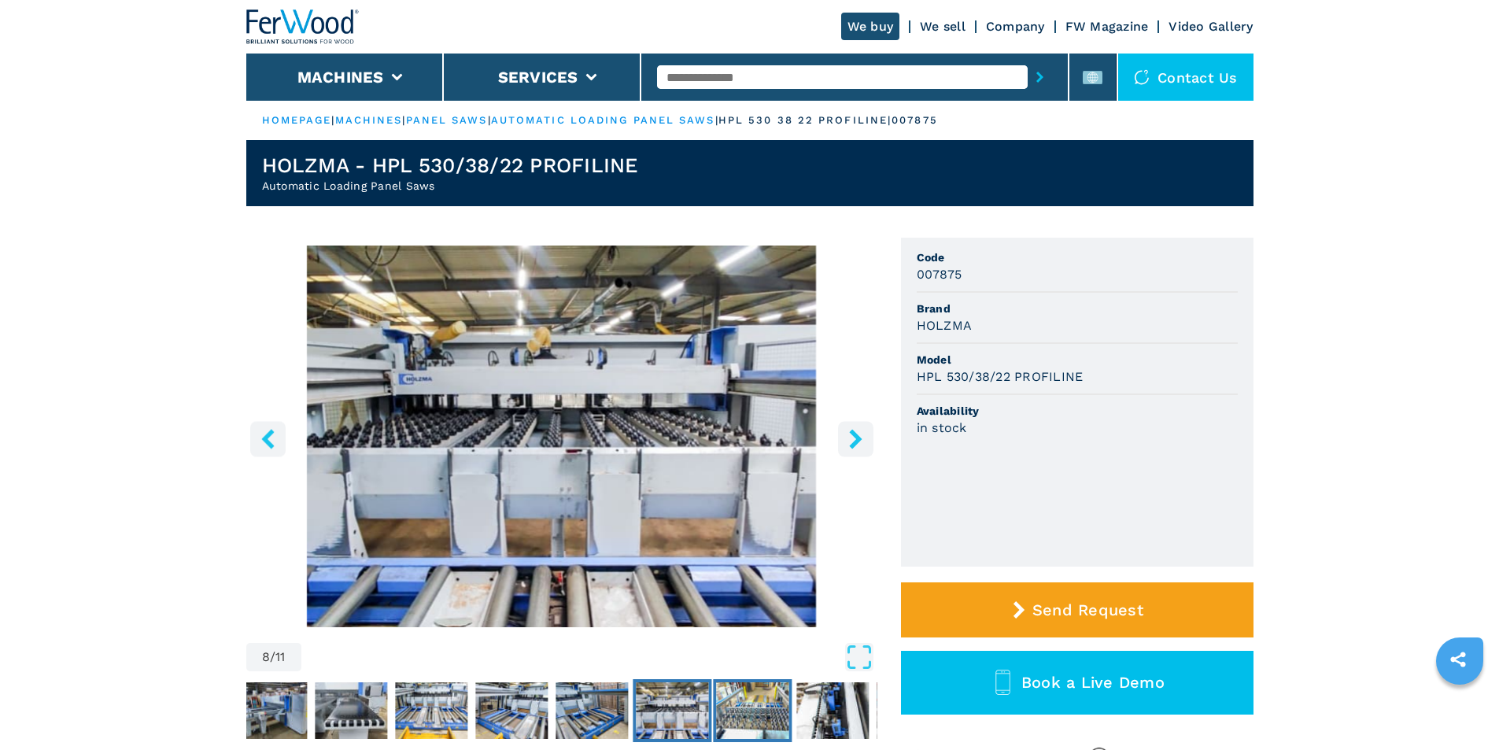
click at [738, 713] on img "Go to Slide 9" at bounding box center [752, 710] width 72 height 57
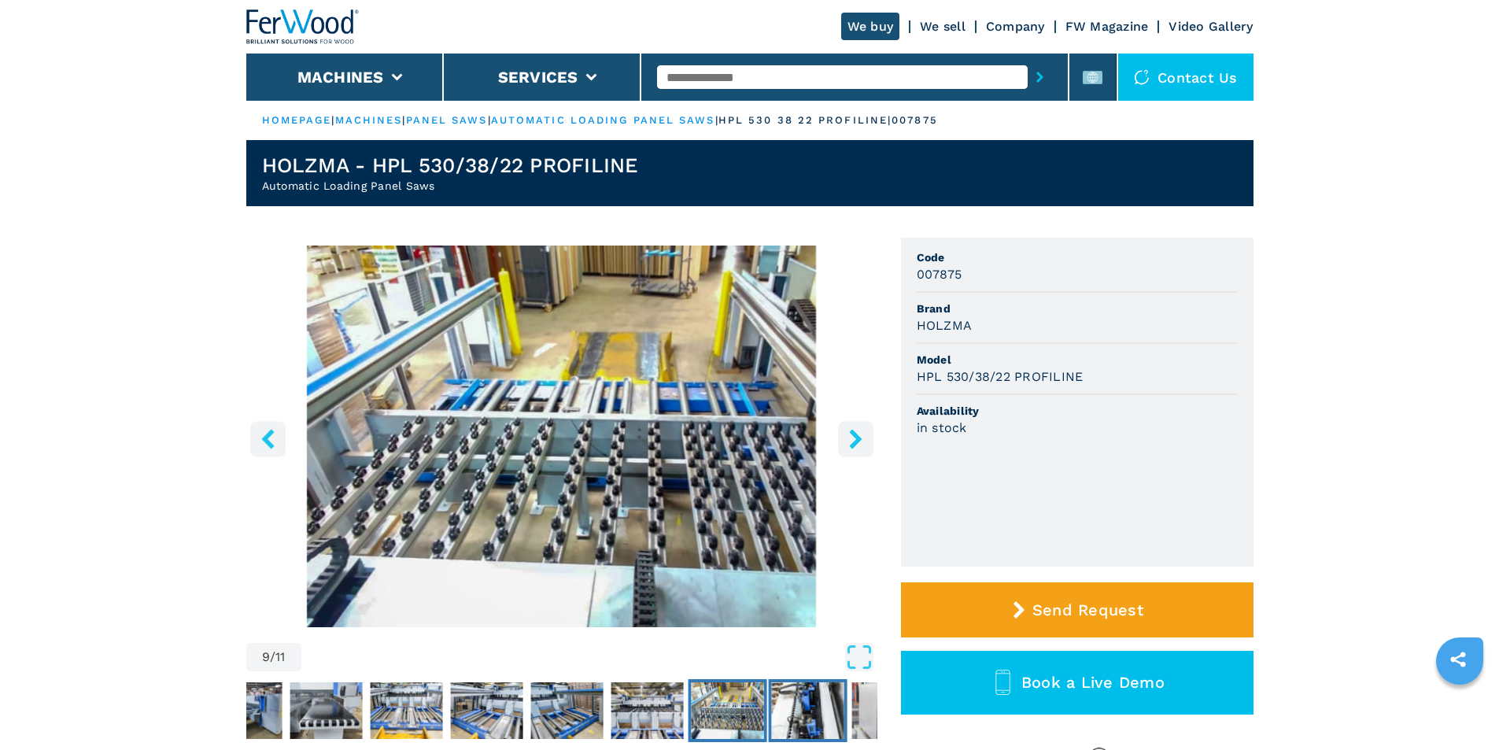
click at [797, 711] on img "Go to Slide 10" at bounding box center [807, 710] width 72 height 57
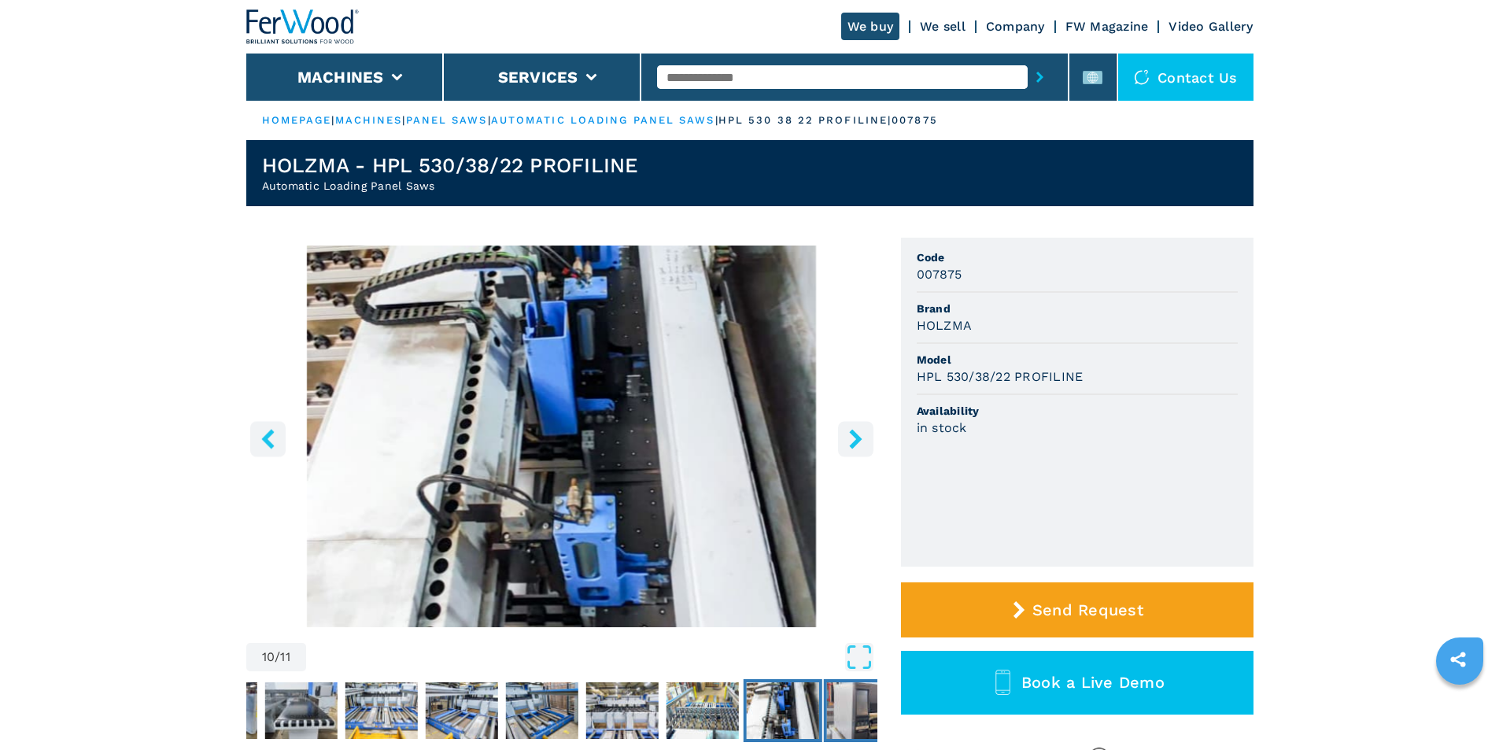
click at [843, 708] on img "Go to Slide 11" at bounding box center [862, 710] width 72 height 57
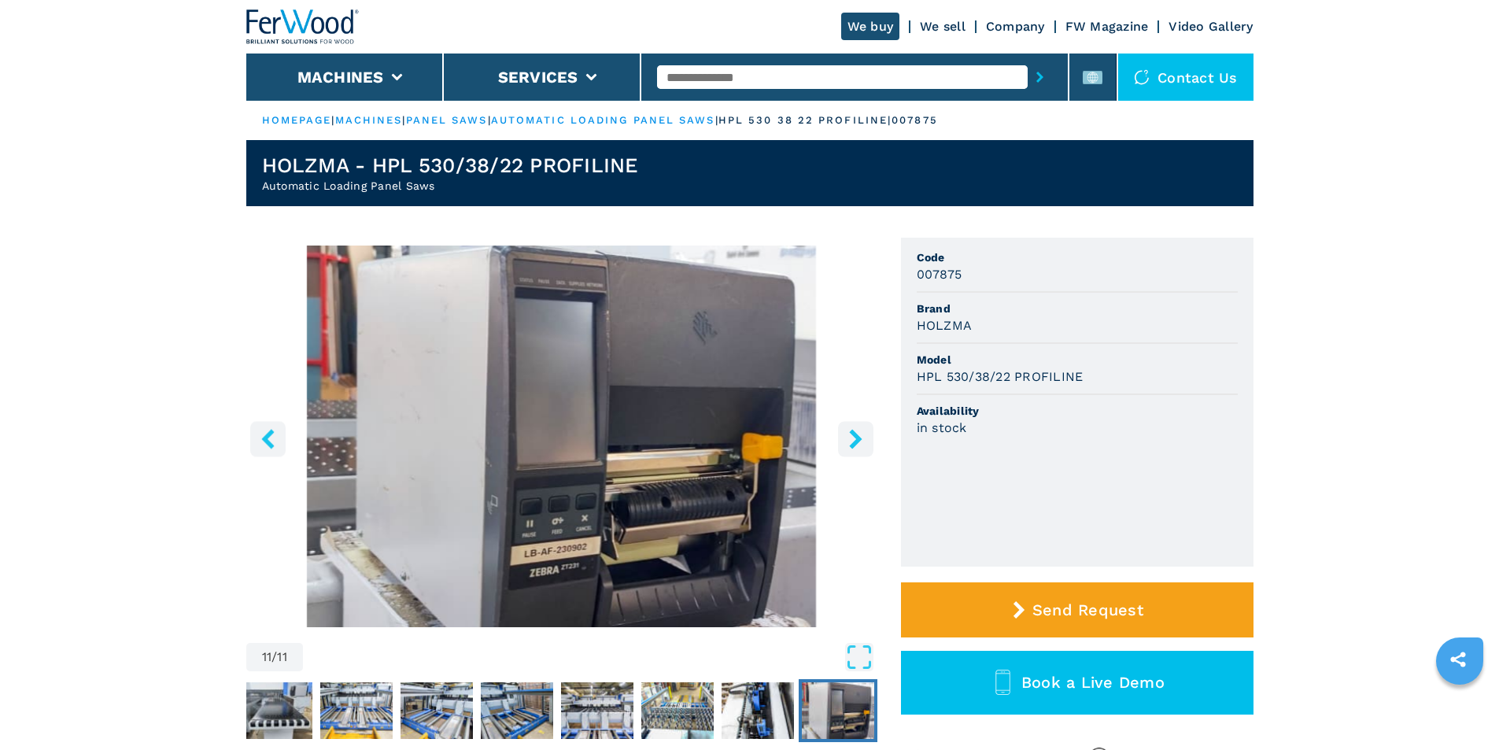
click at [843, 708] on img "Go to Slide 11" at bounding box center [838, 710] width 72 height 57
click at [883, 696] on div "11 / 11 Unit Measure ****** ******** Code 007875 Brand HOLZMA Model HPL 530/38/…" at bounding box center [749, 514] width 1007 height 552
click at [858, 438] on icon "right-button" at bounding box center [855, 439] width 13 height 20
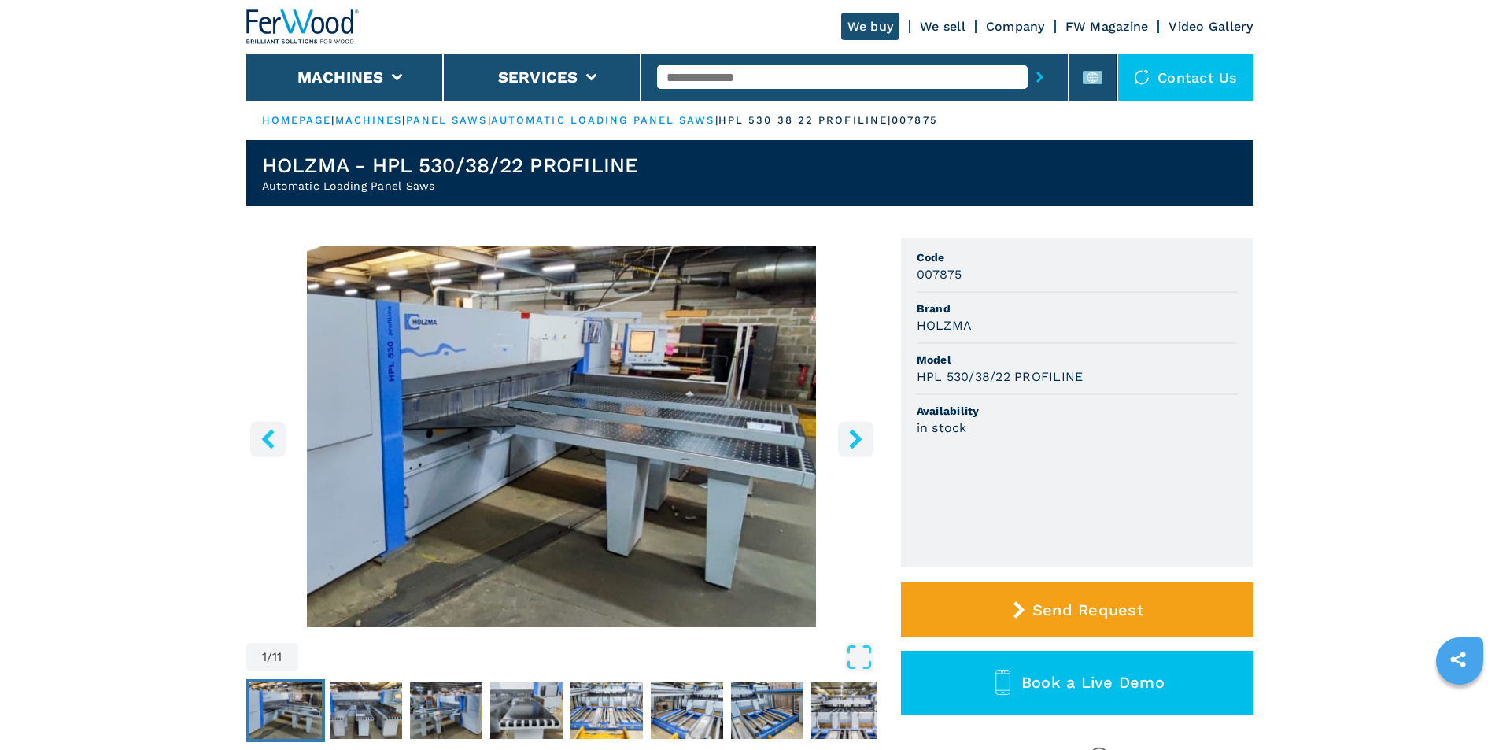
click at [858, 438] on icon "right-button" at bounding box center [855, 439] width 13 height 20
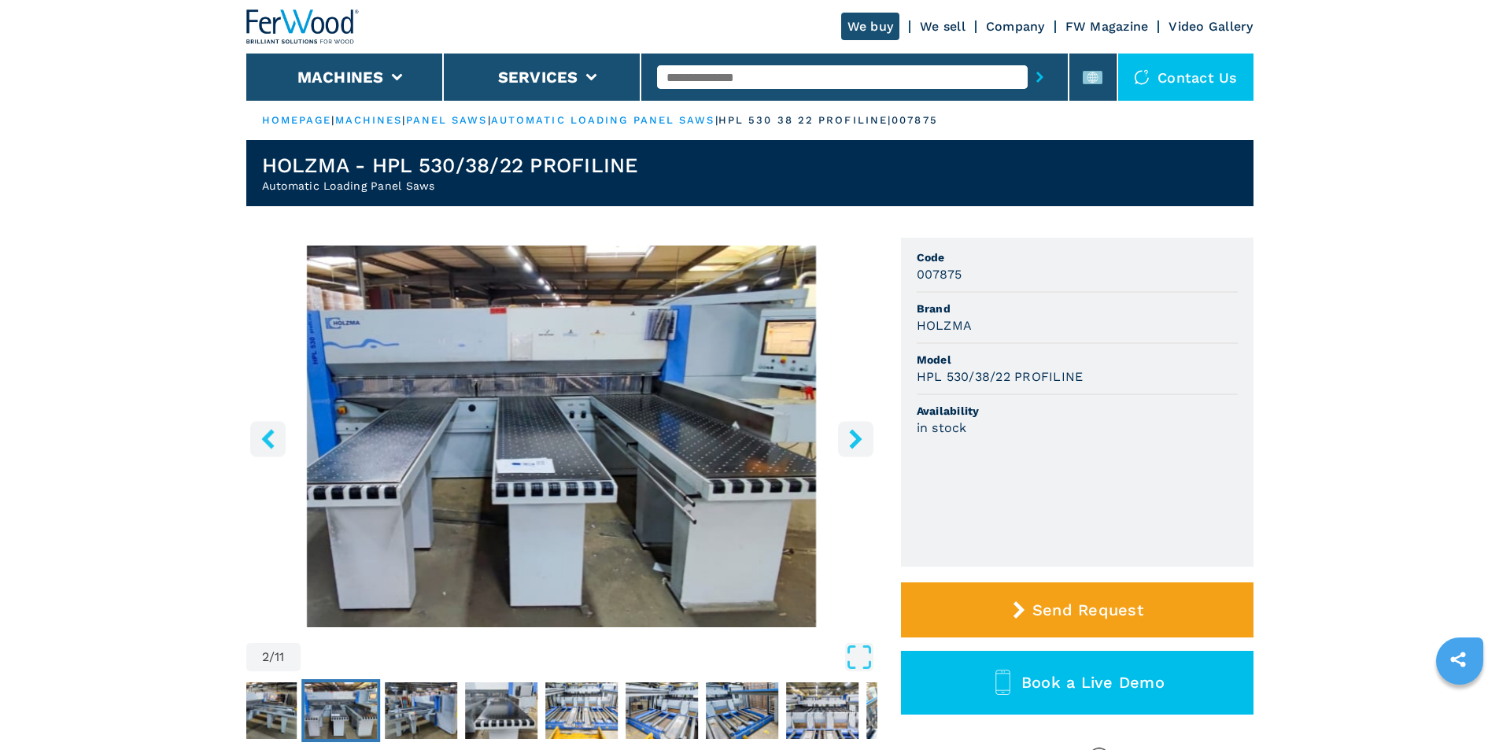
click at [858, 438] on icon "right-button" at bounding box center [855, 439] width 13 height 20
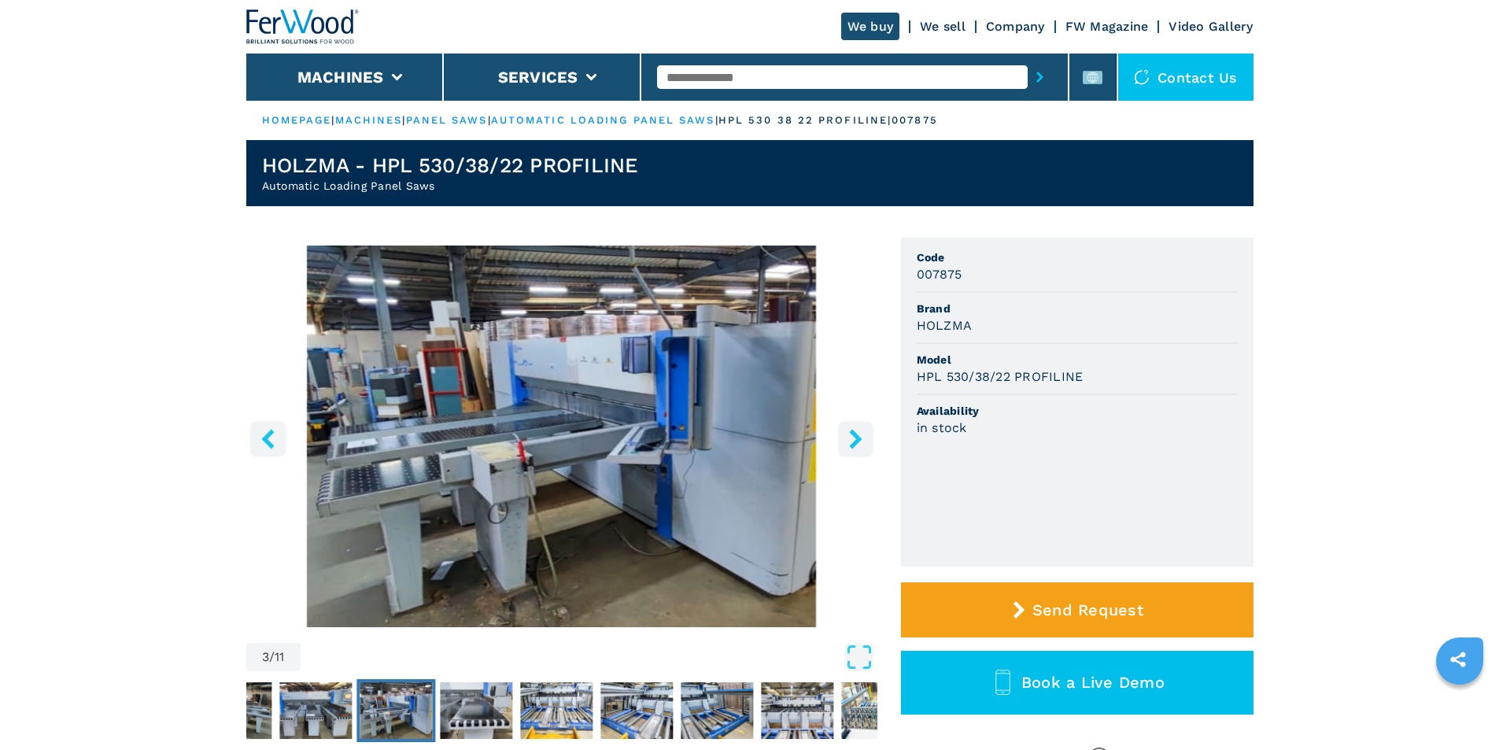
click at [858, 438] on icon "right-button" at bounding box center [855, 439] width 13 height 20
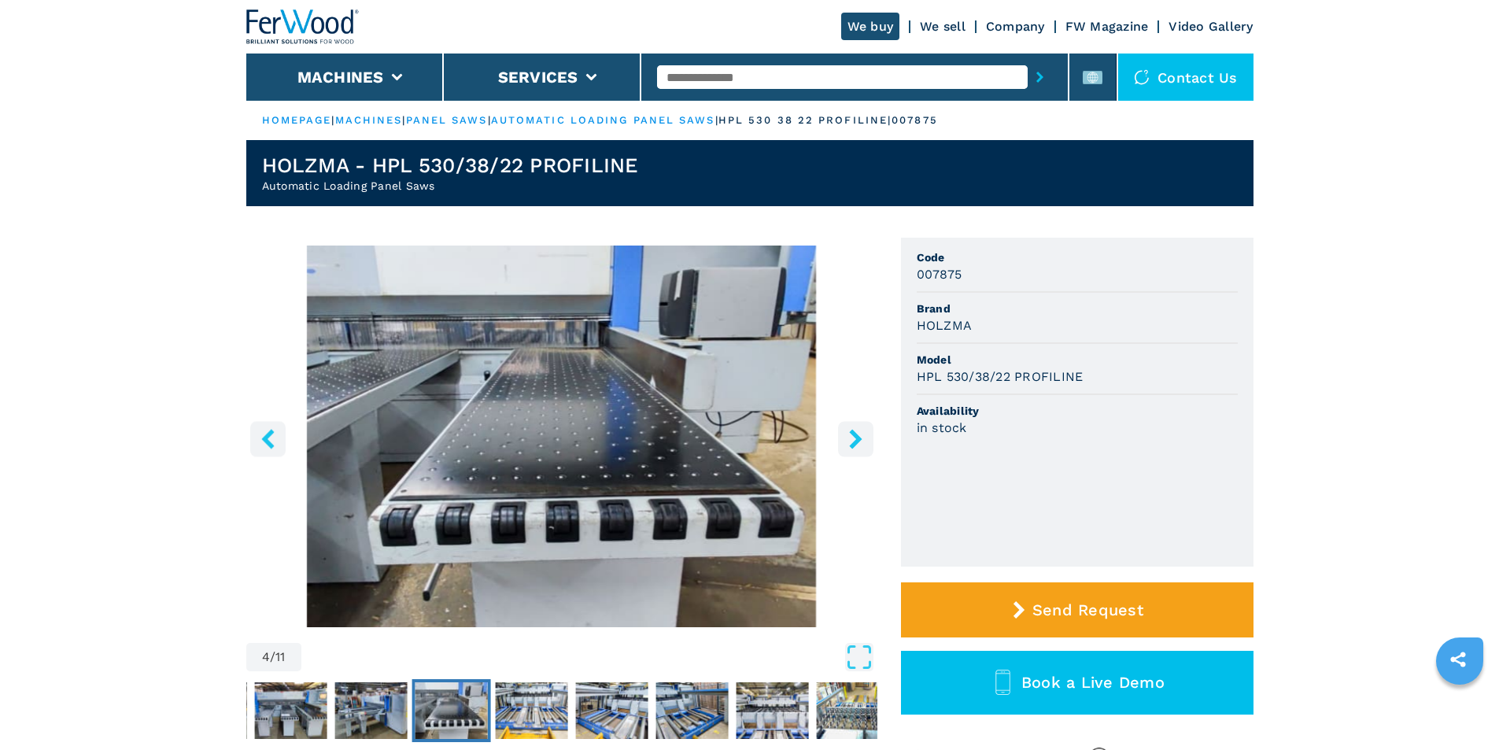
click at [858, 438] on icon "right-button" at bounding box center [855, 439] width 13 height 20
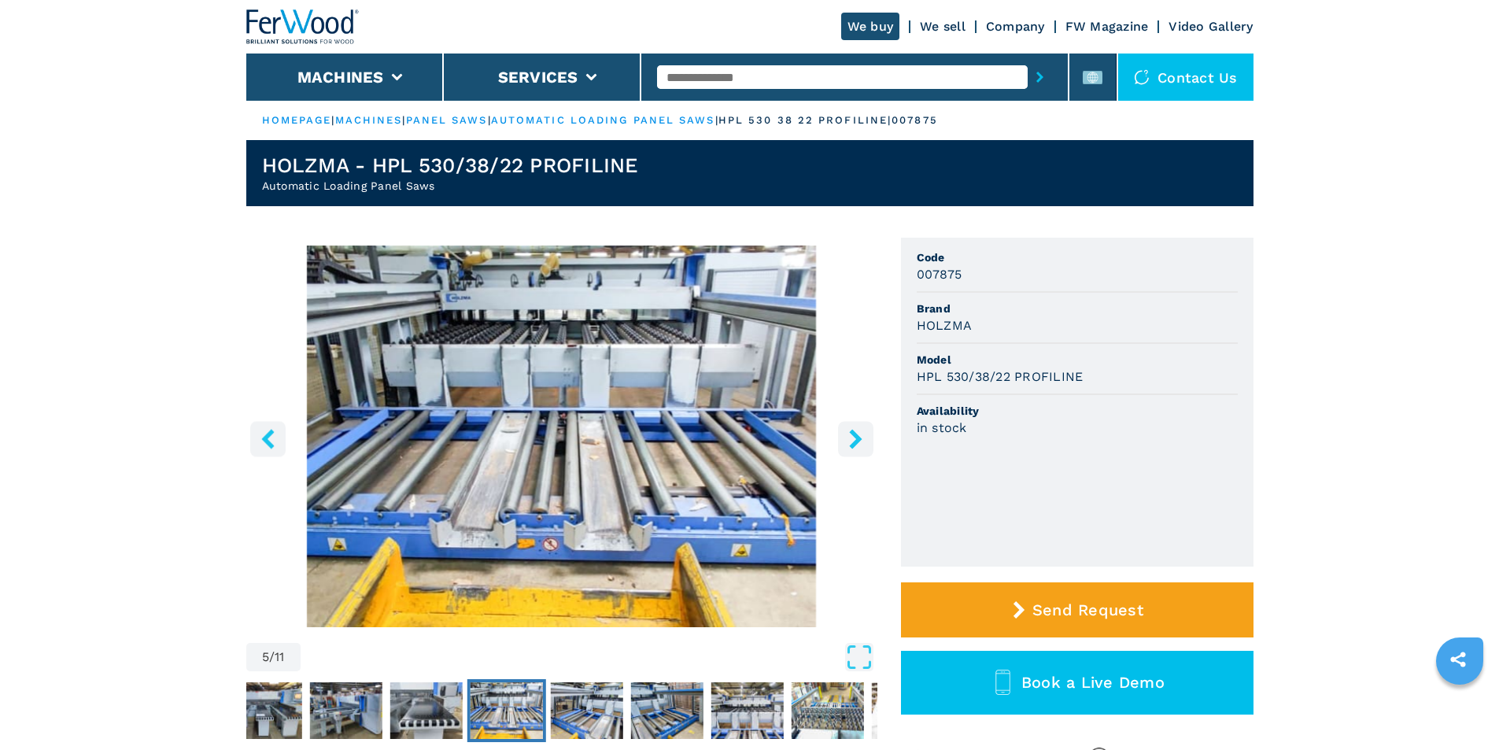
click at [858, 438] on icon "right-button" at bounding box center [855, 439] width 13 height 20
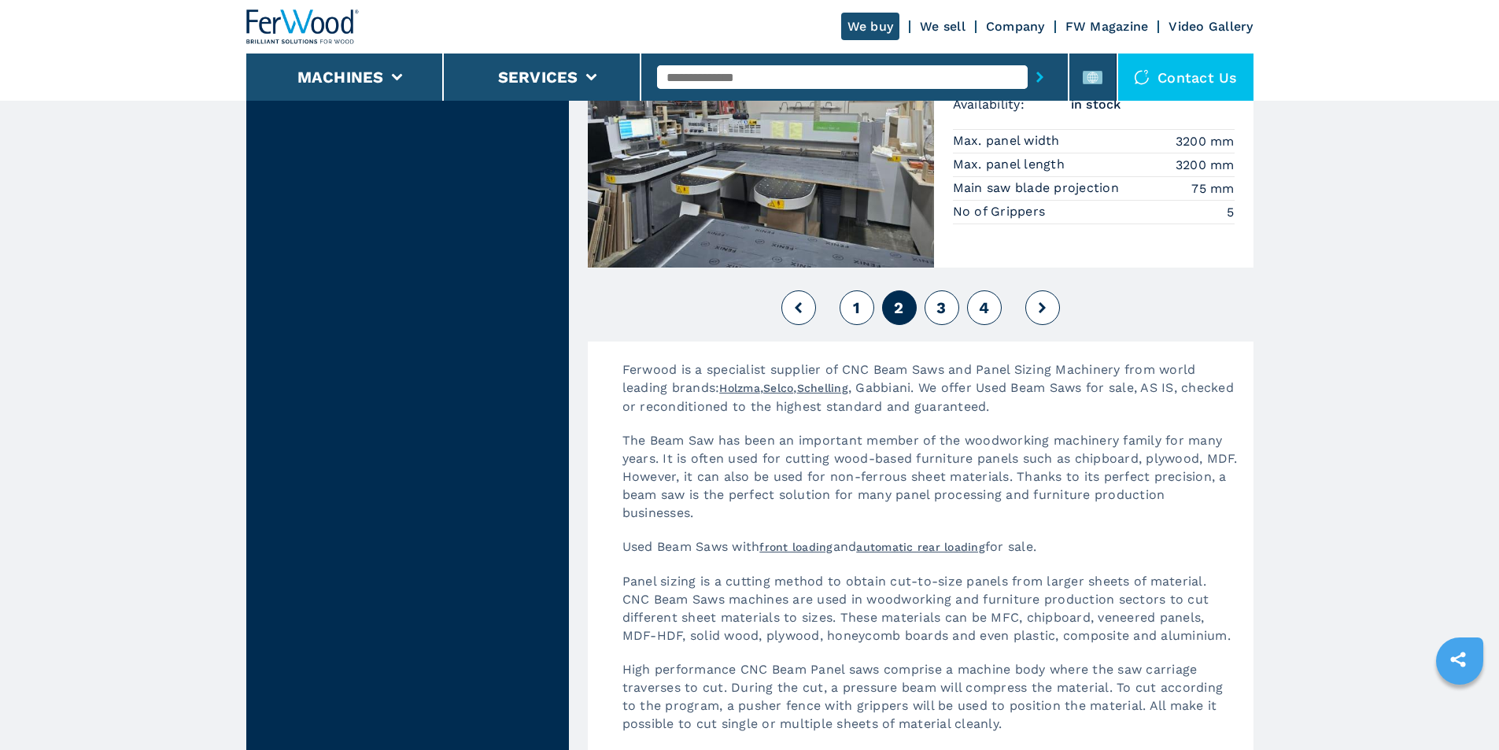
scroll to position [3777, 0]
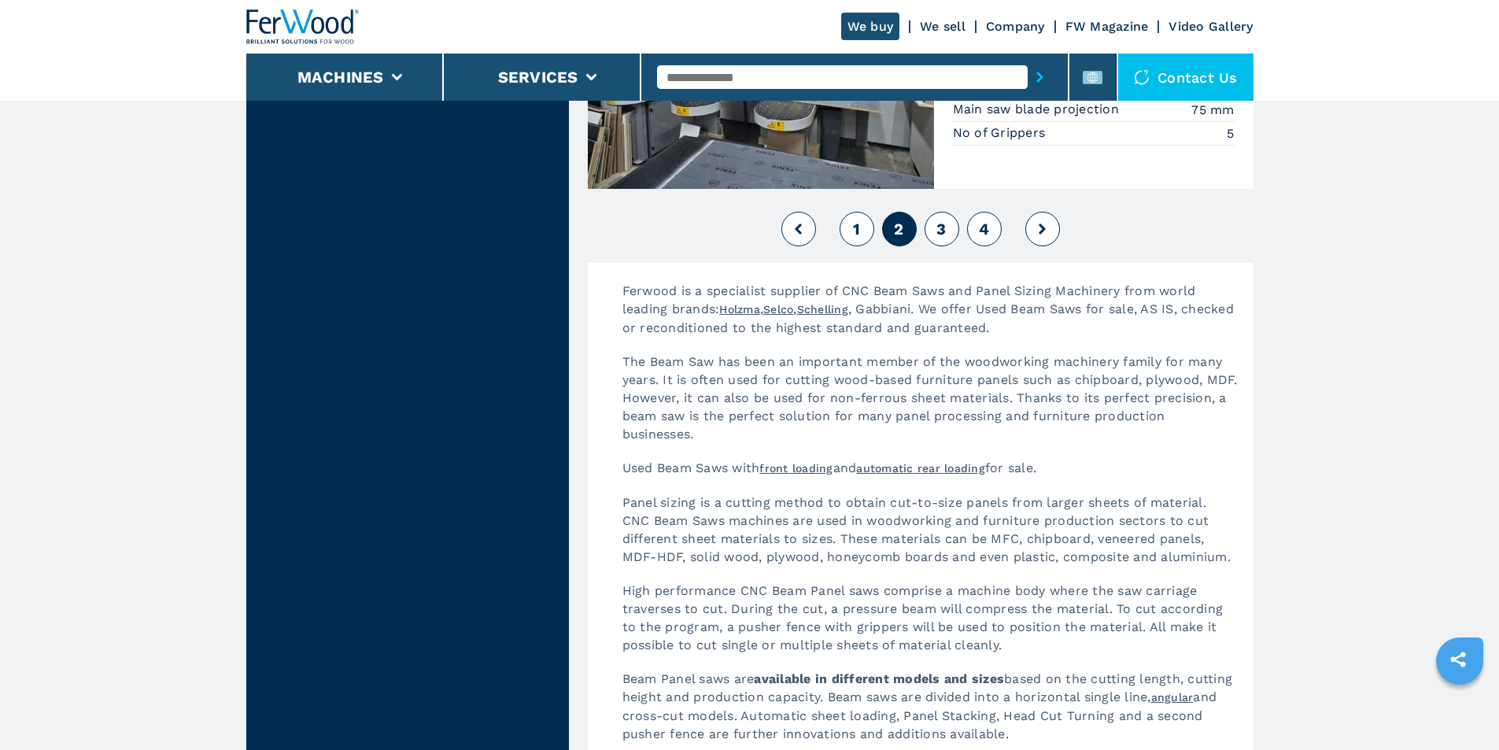
click at [936, 232] on span "3" at bounding box center [940, 229] width 9 height 19
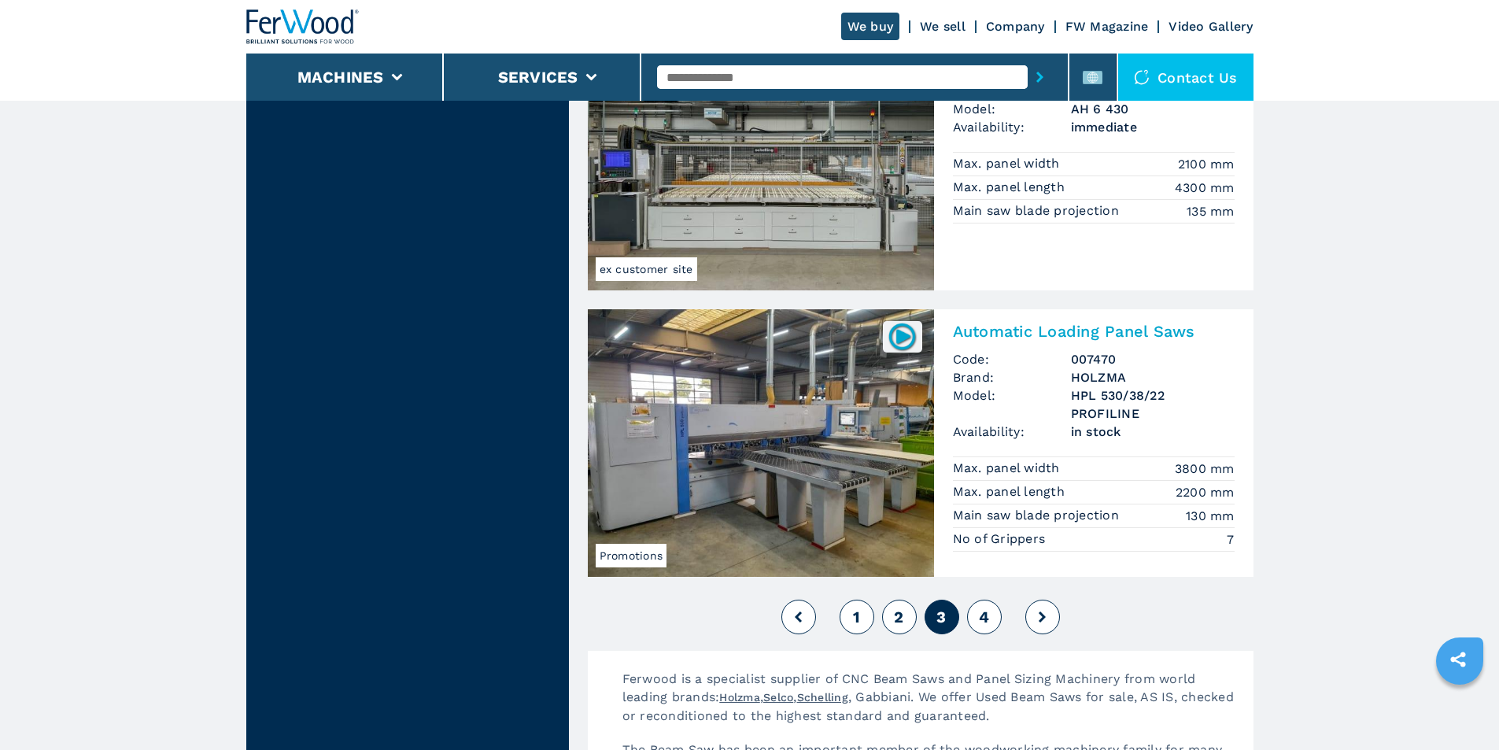
scroll to position [3384, 0]
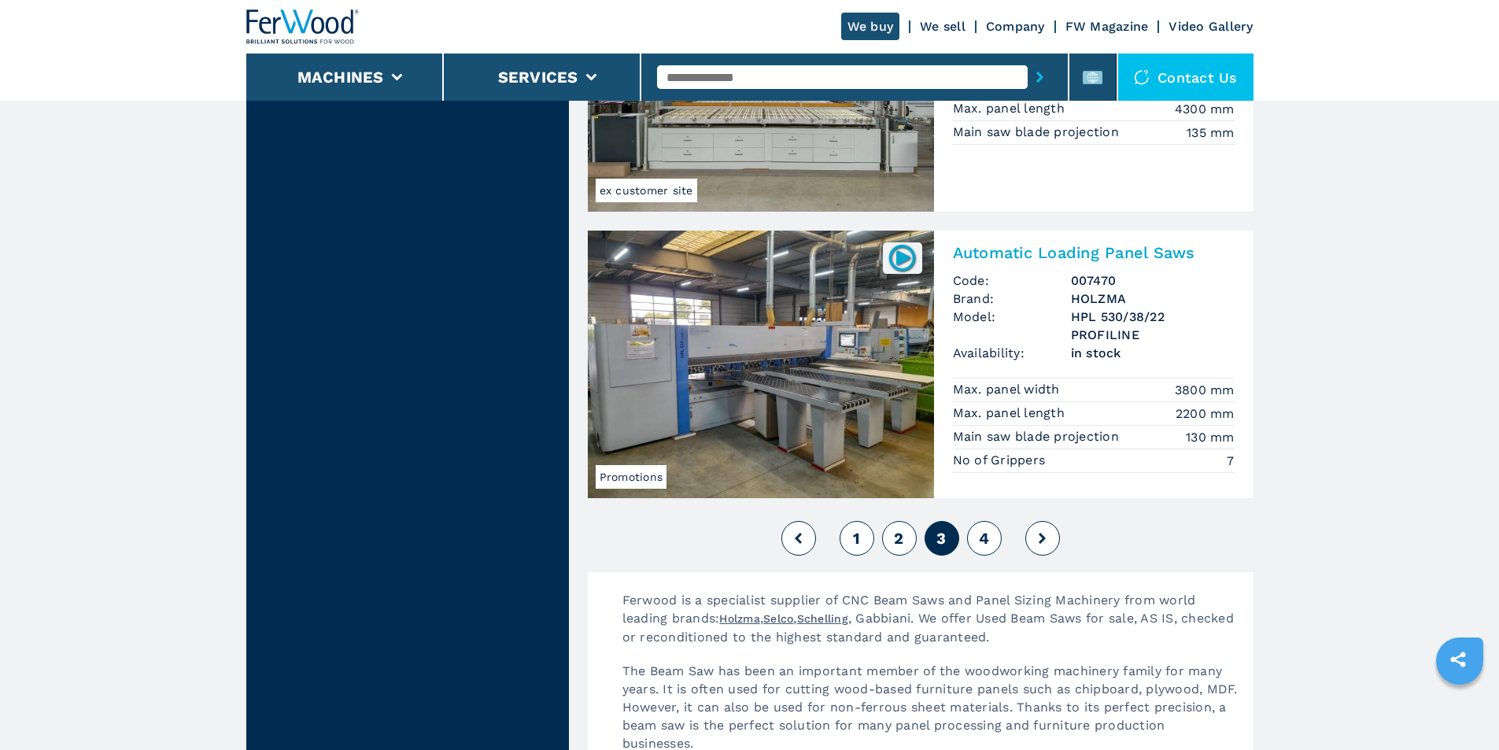
click at [983, 539] on span "4" at bounding box center [984, 538] width 10 height 19
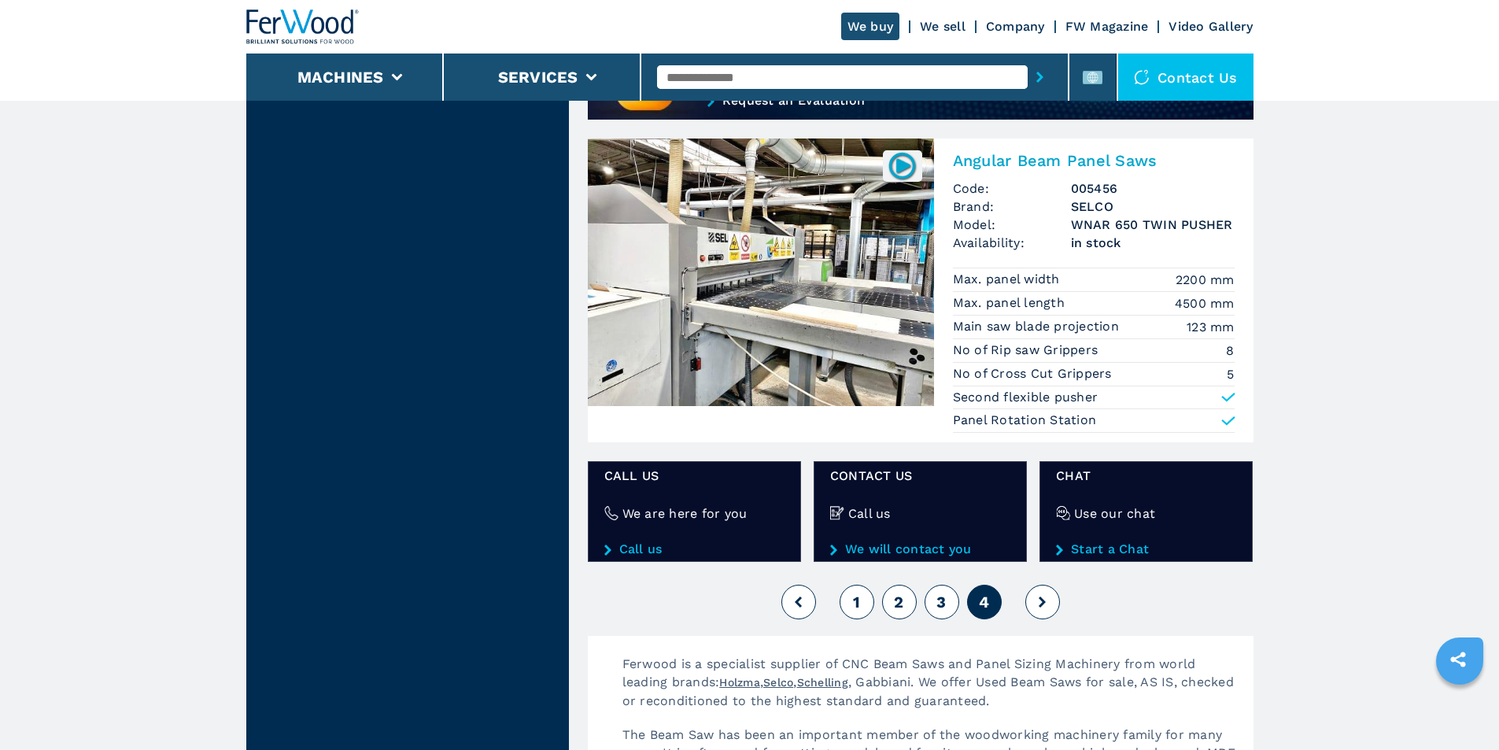
scroll to position [1416, 0]
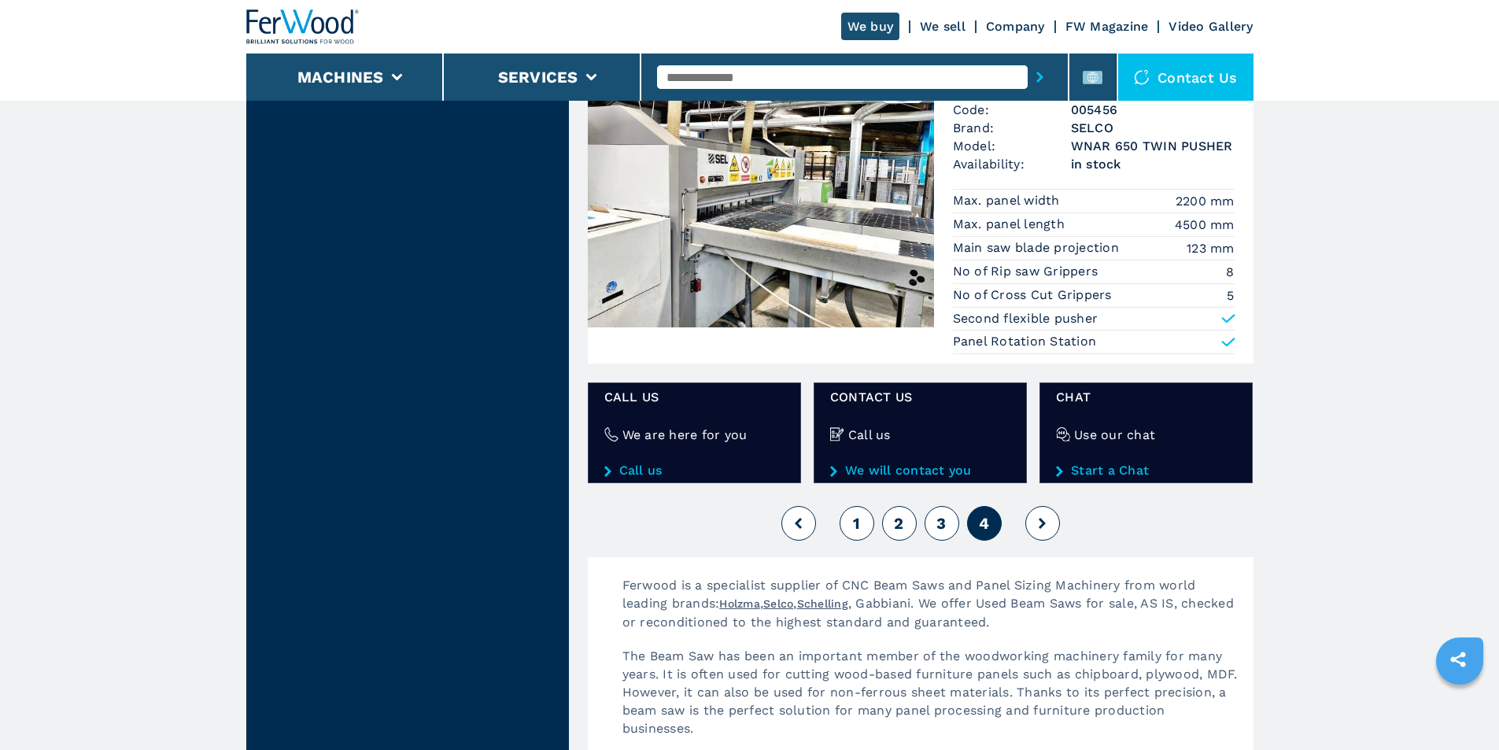
click at [938, 526] on span "3" at bounding box center [940, 523] width 9 height 19
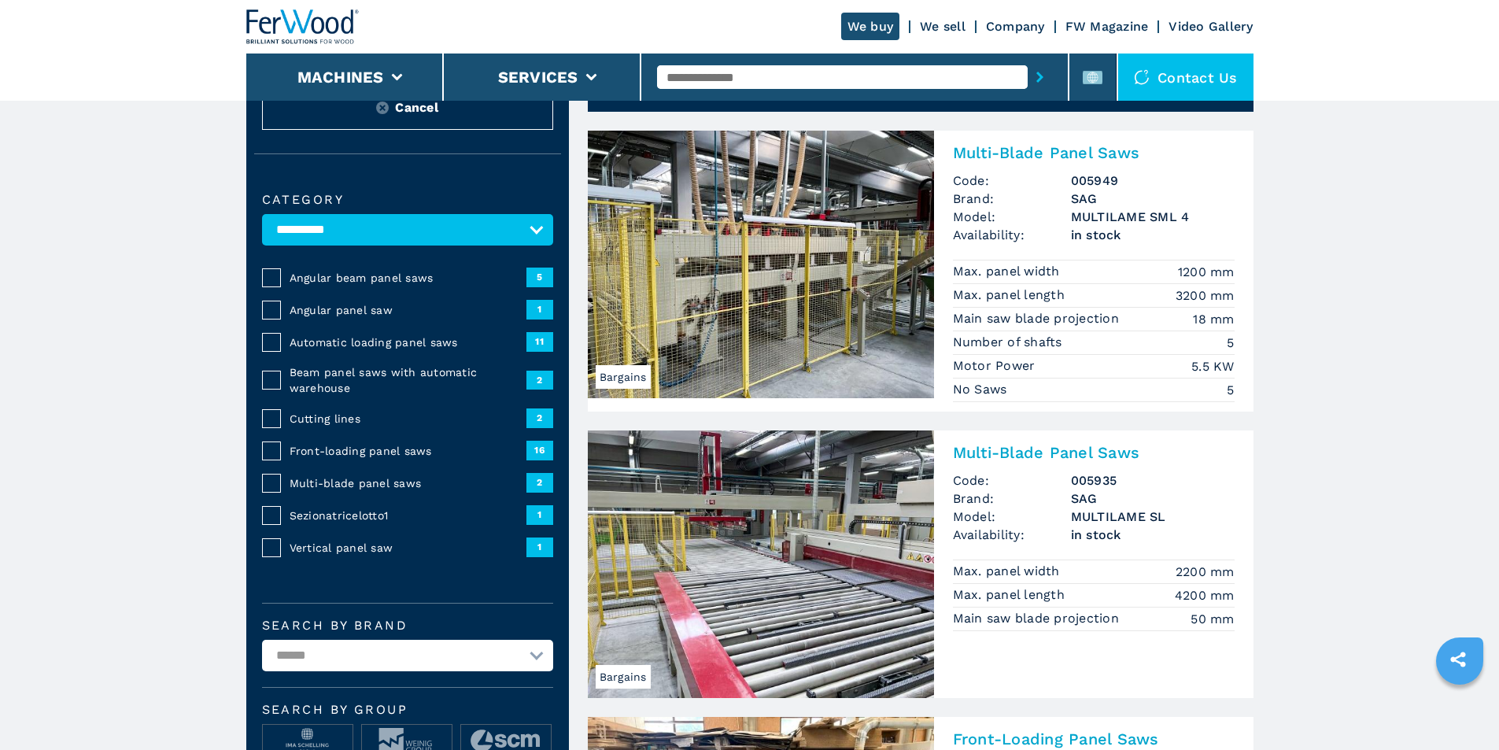
scroll to position [157, 0]
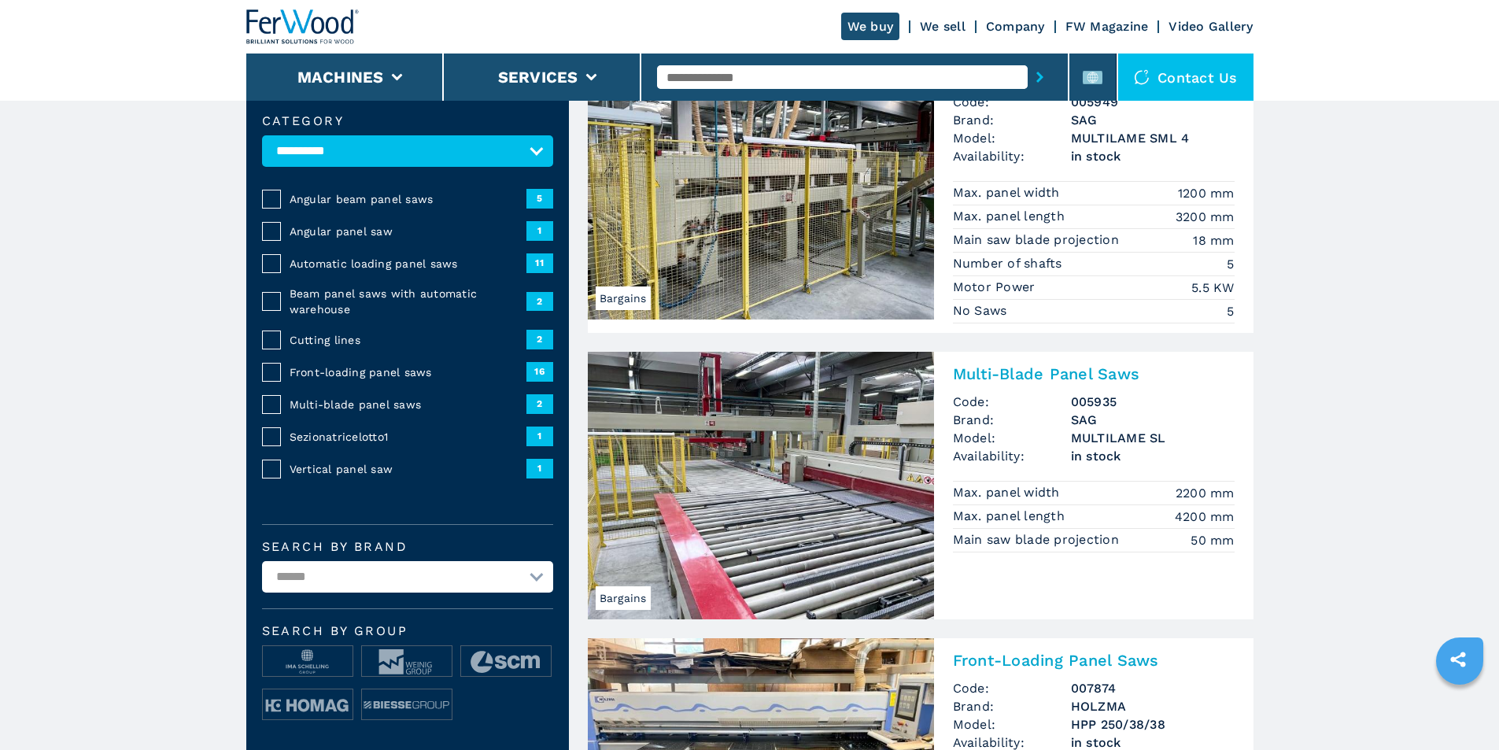
click at [793, 482] on img at bounding box center [761, 486] width 346 height 268
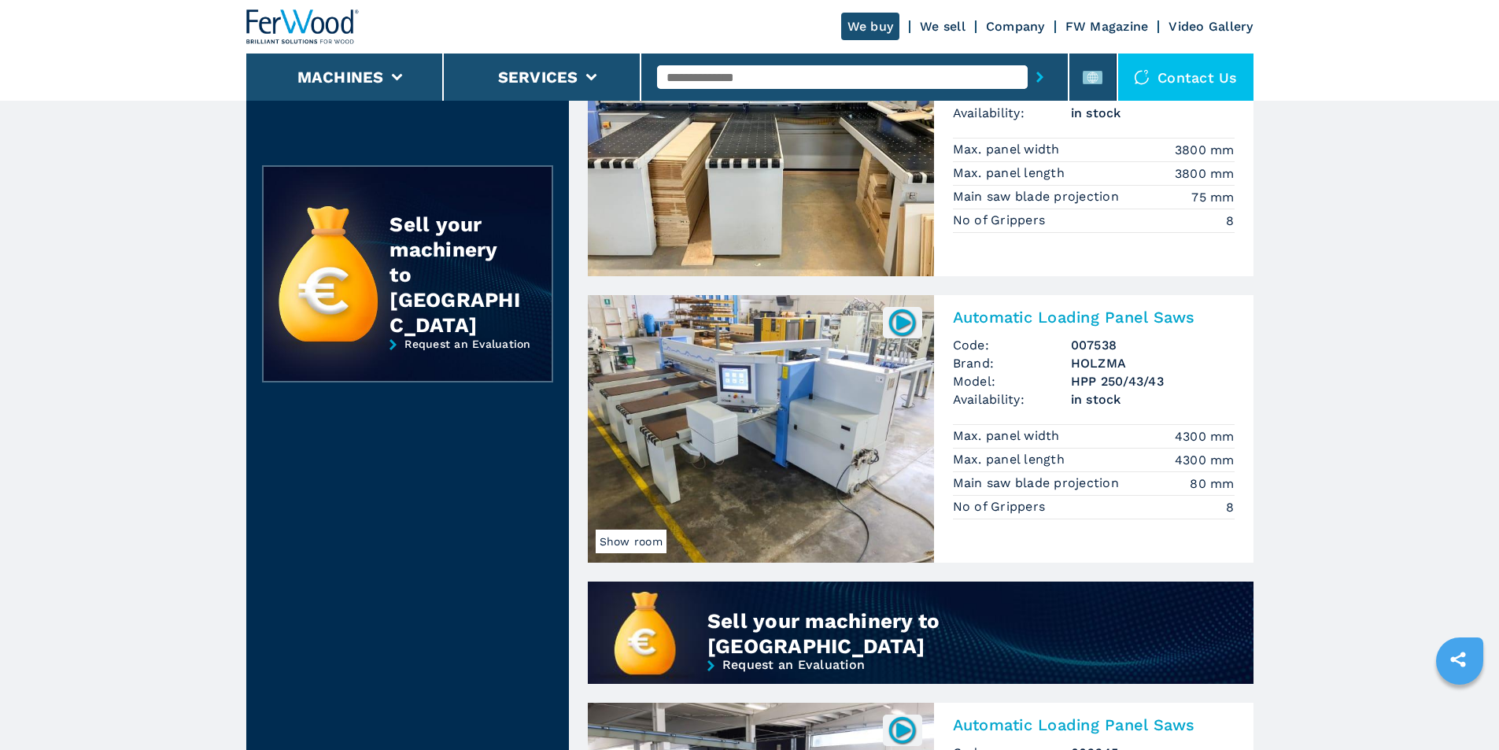
scroll to position [630, 0]
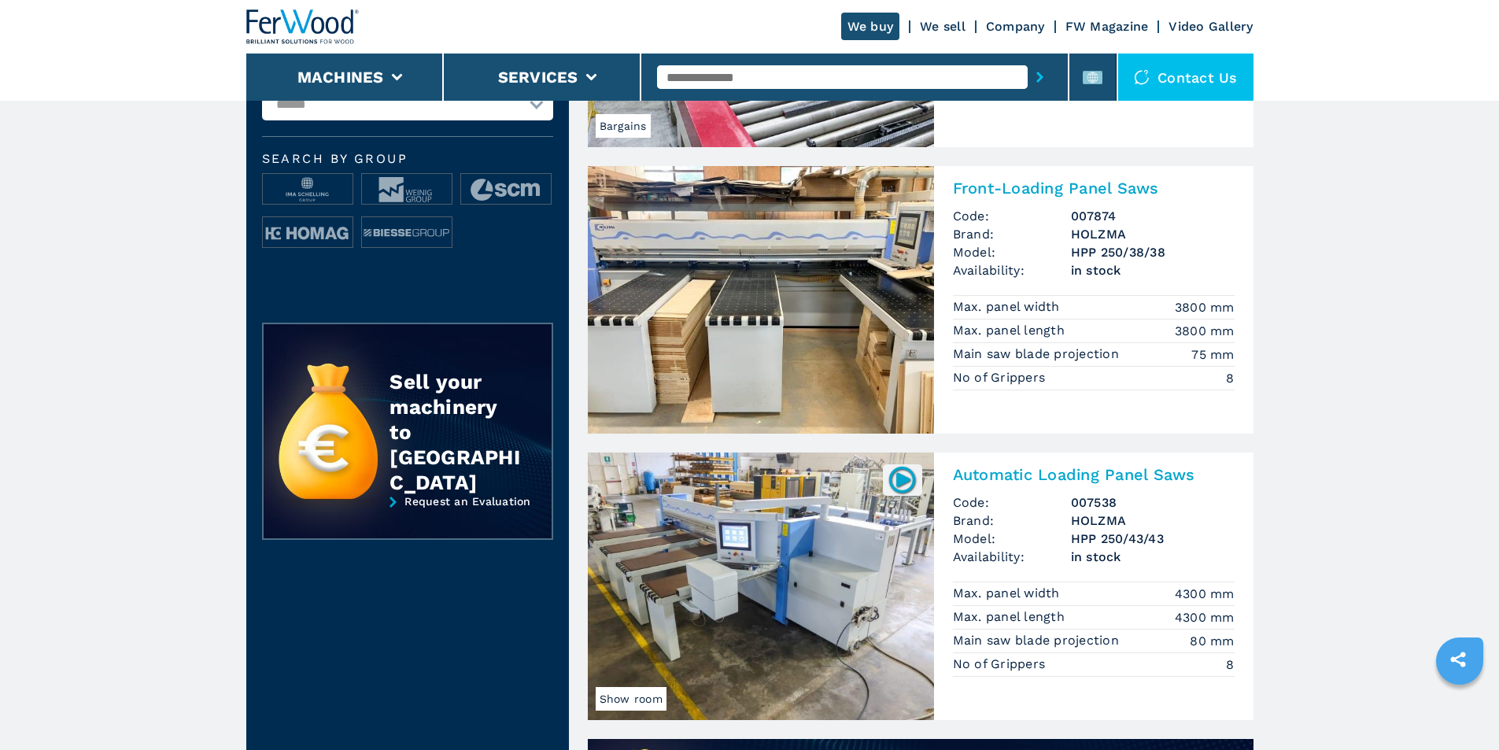
click at [652, 331] on img at bounding box center [761, 300] width 346 height 268
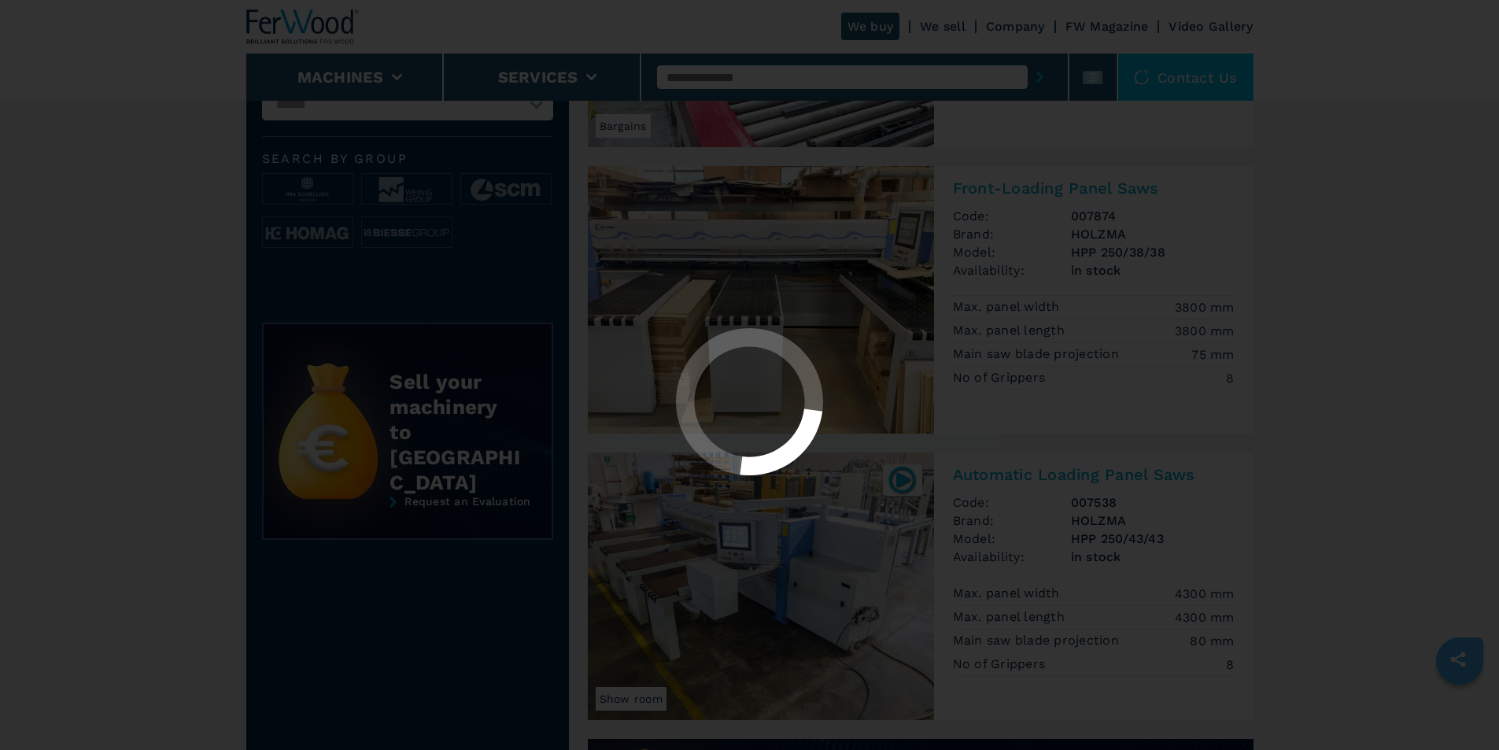
scroll to position [0, 0]
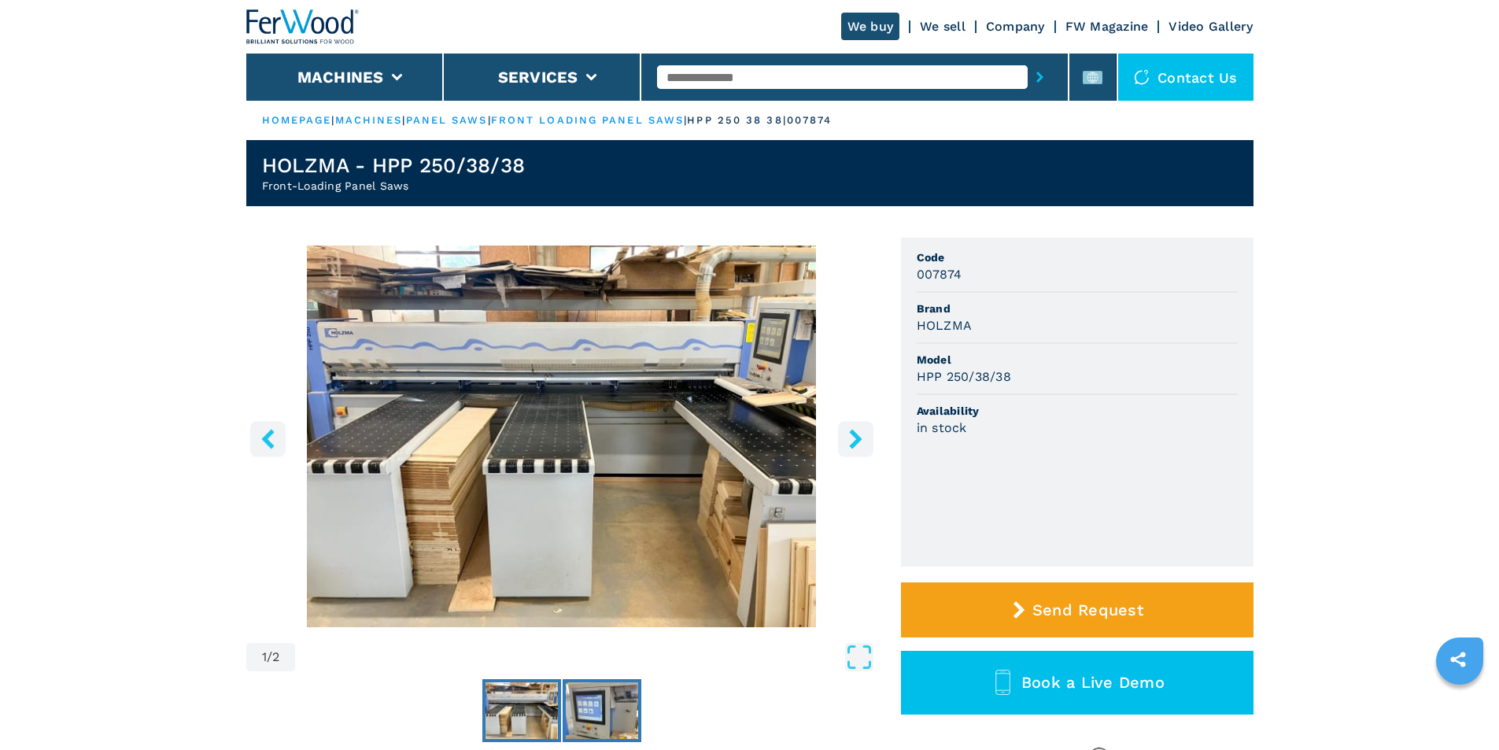
click at [612, 696] on img "Go to Slide 2" at bounding box center [602, 710] width 72 height 57
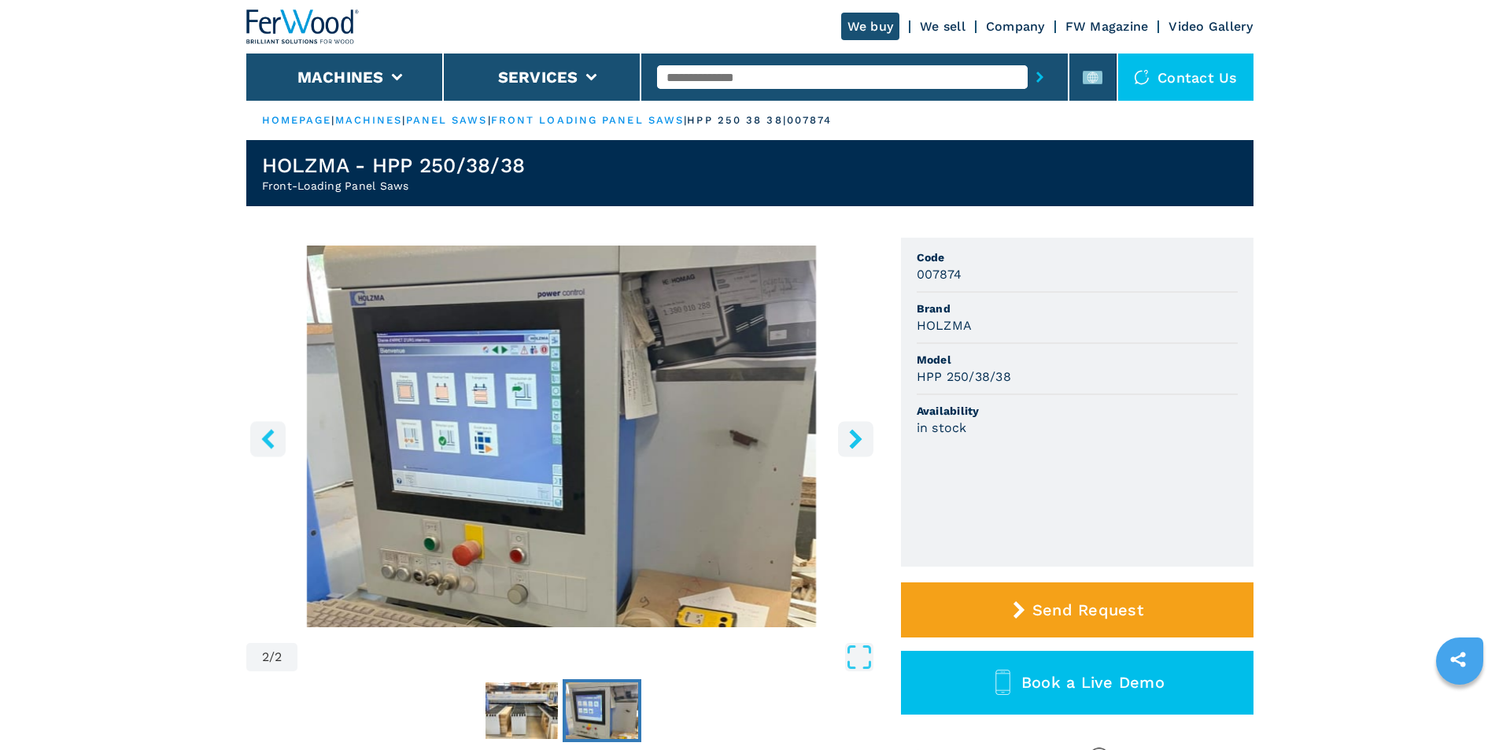
click at [865, 435] on icon "right-button" at bounding box center [856, 439] width 20 height 20
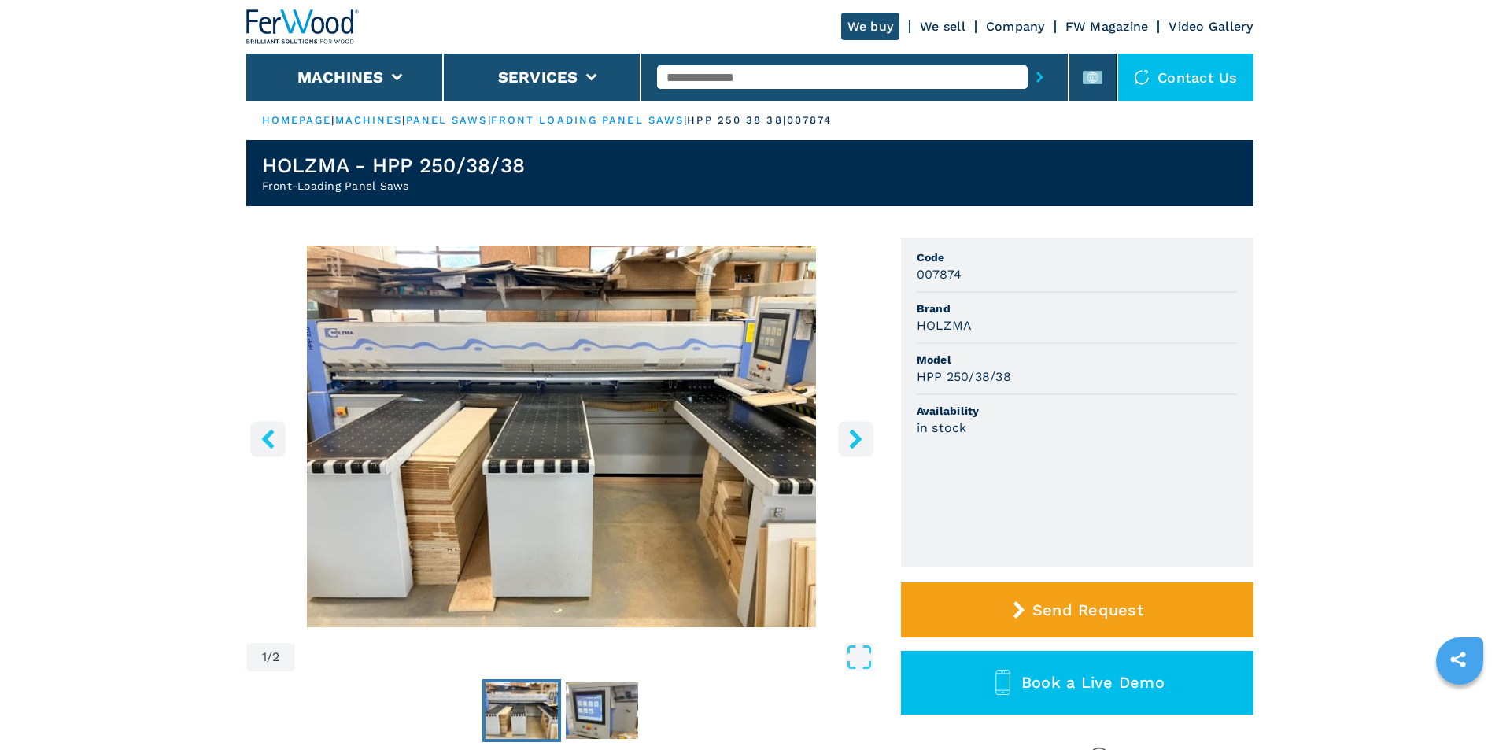
click at [865, 435] on icon "right-button" at bounding box center [856, 439] width 20 height 20
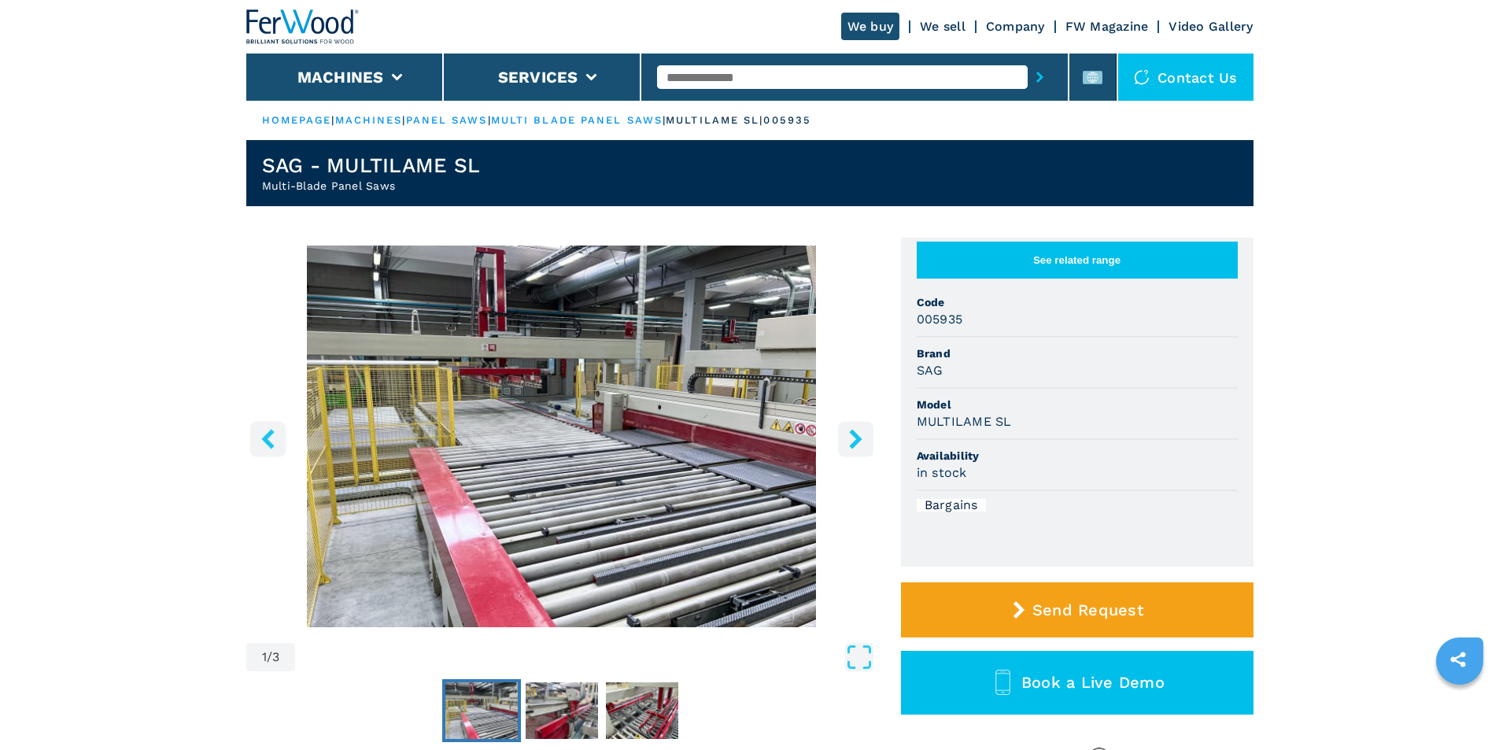
click at [850, 434] on icon "right-button" at bounding box center [856, 439] width 20 height 20
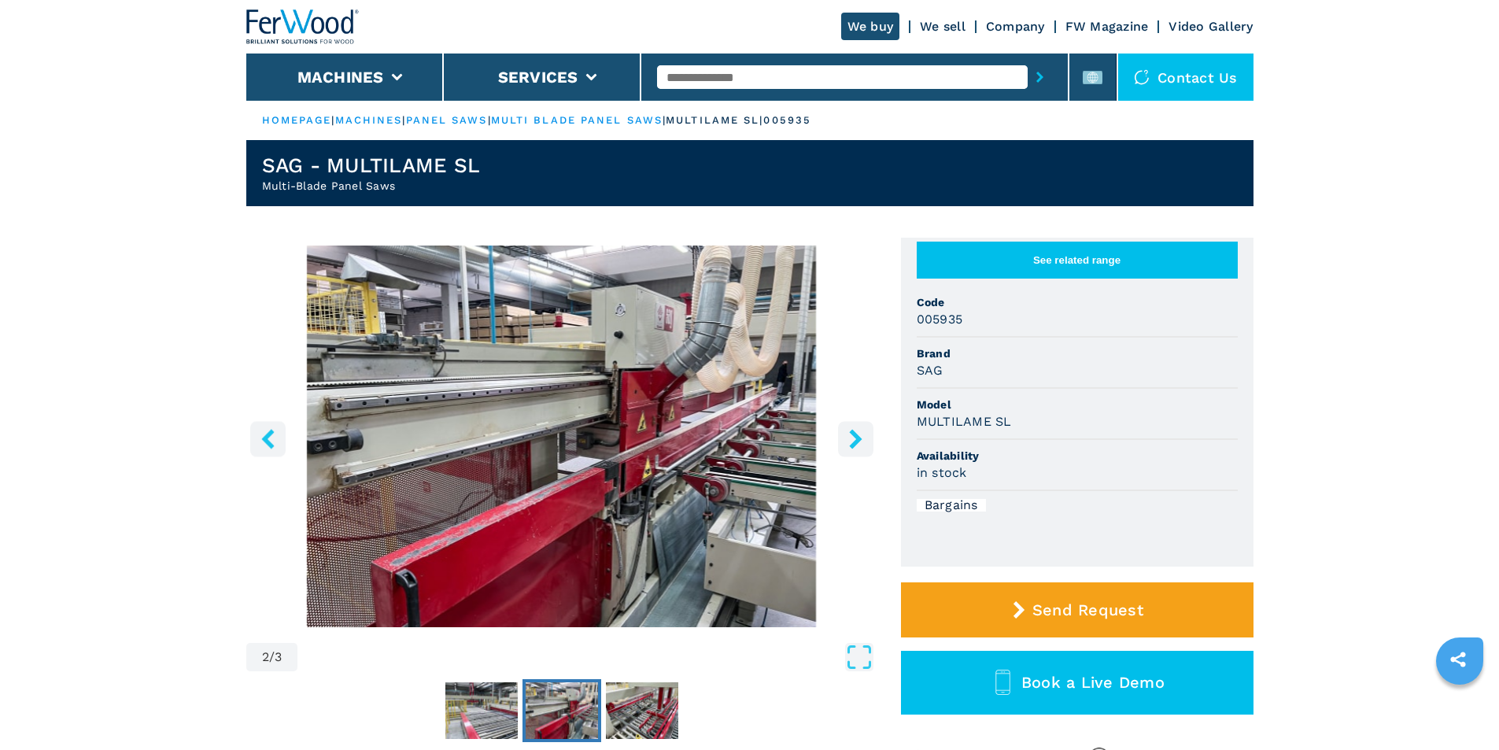
click at [855, 441] on icon "right-button" at bounding box center [855, 439] width 13 height 20
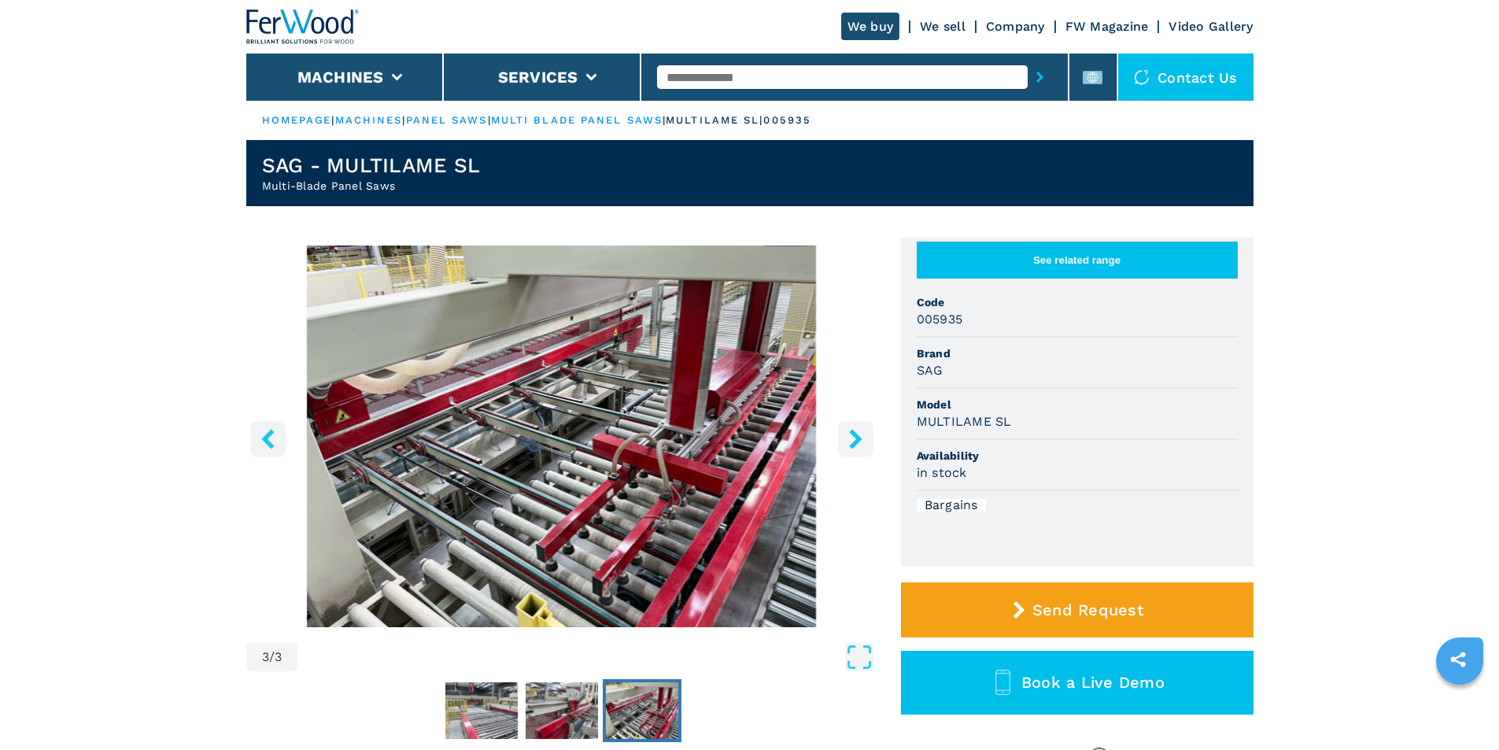
click at [855, 441] on icon "right-button" at bounding box center [855, 439] width 13 height 20
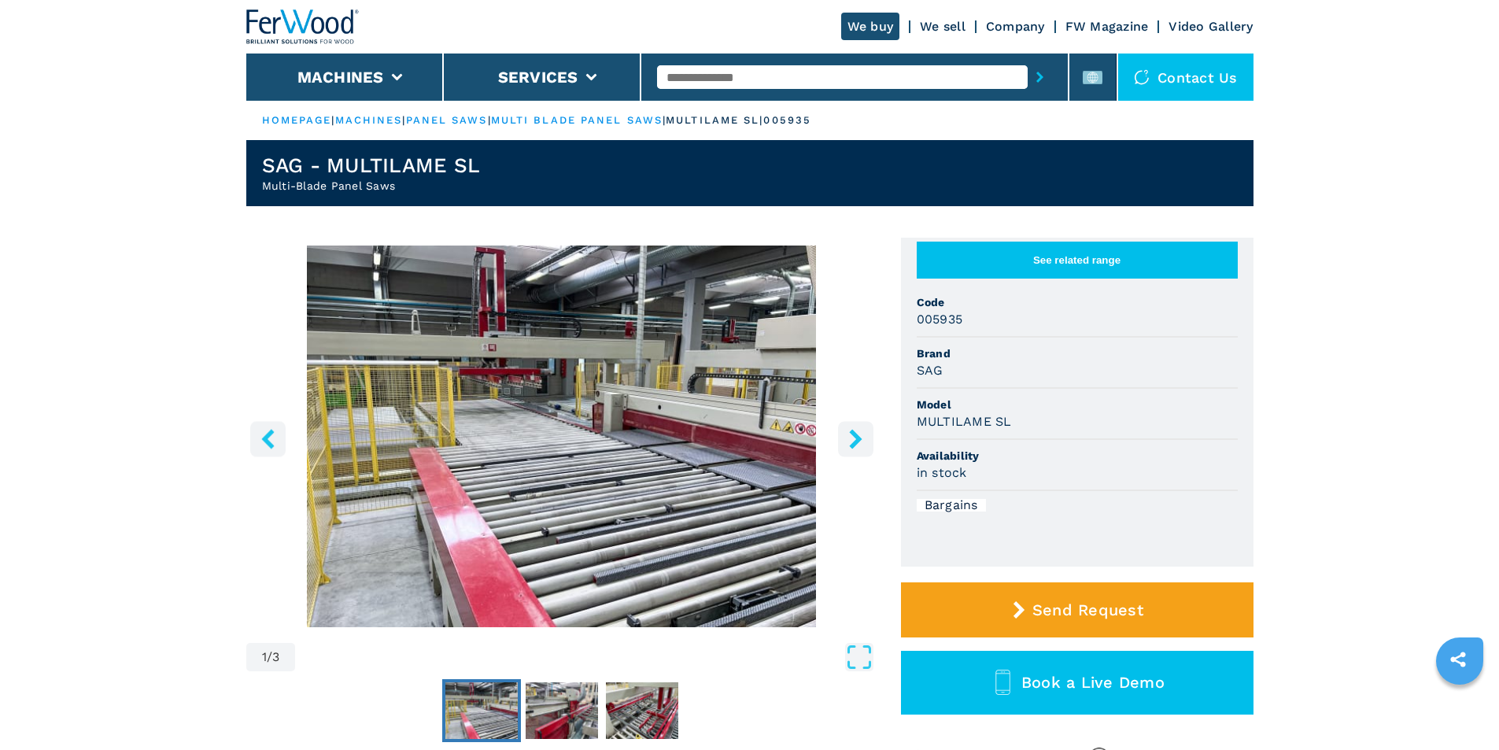
click at [855, 441] on icon "right-button" at bounding box center [855, 439] width 13 height 20
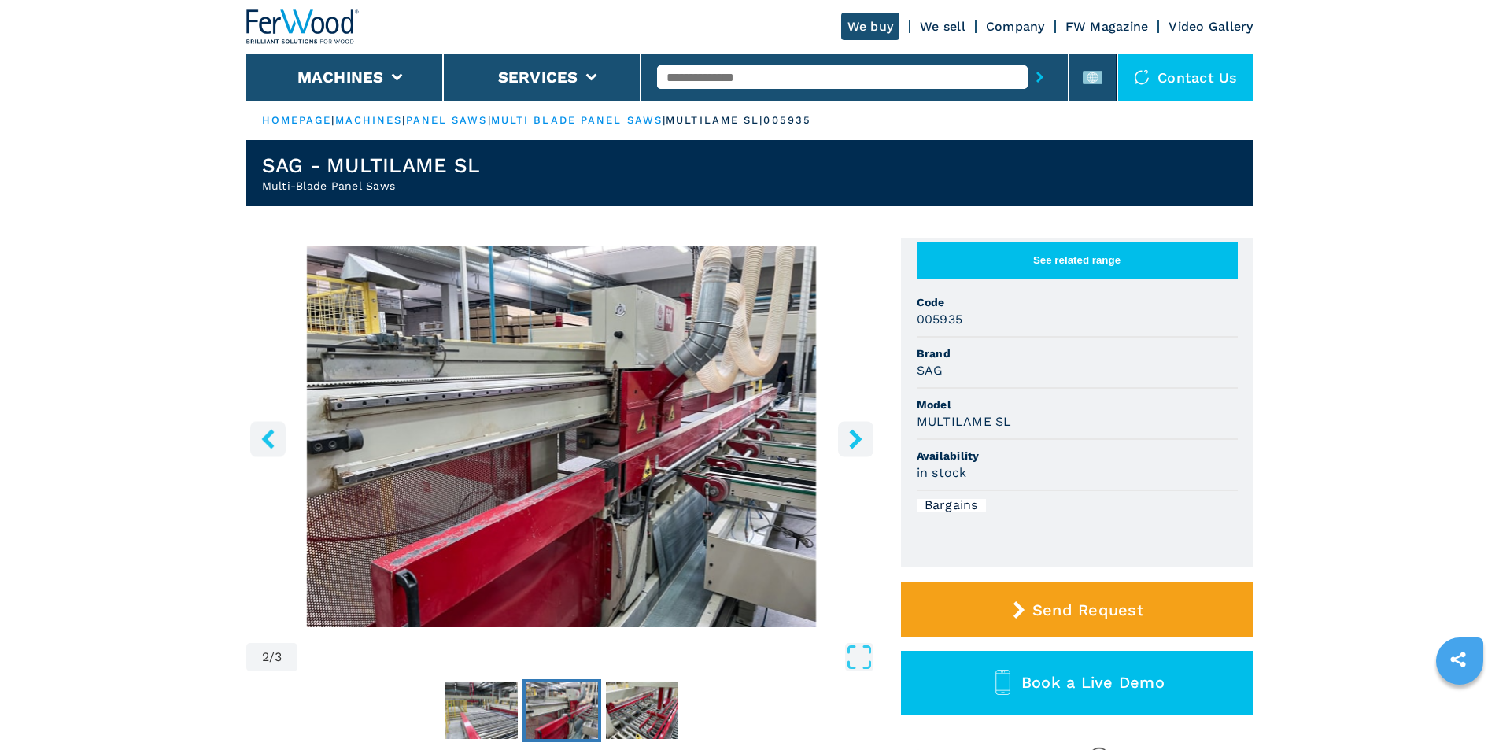
click at [855, 441] on icon "right-button" at bounding box center [855, 439] width 13 height 20
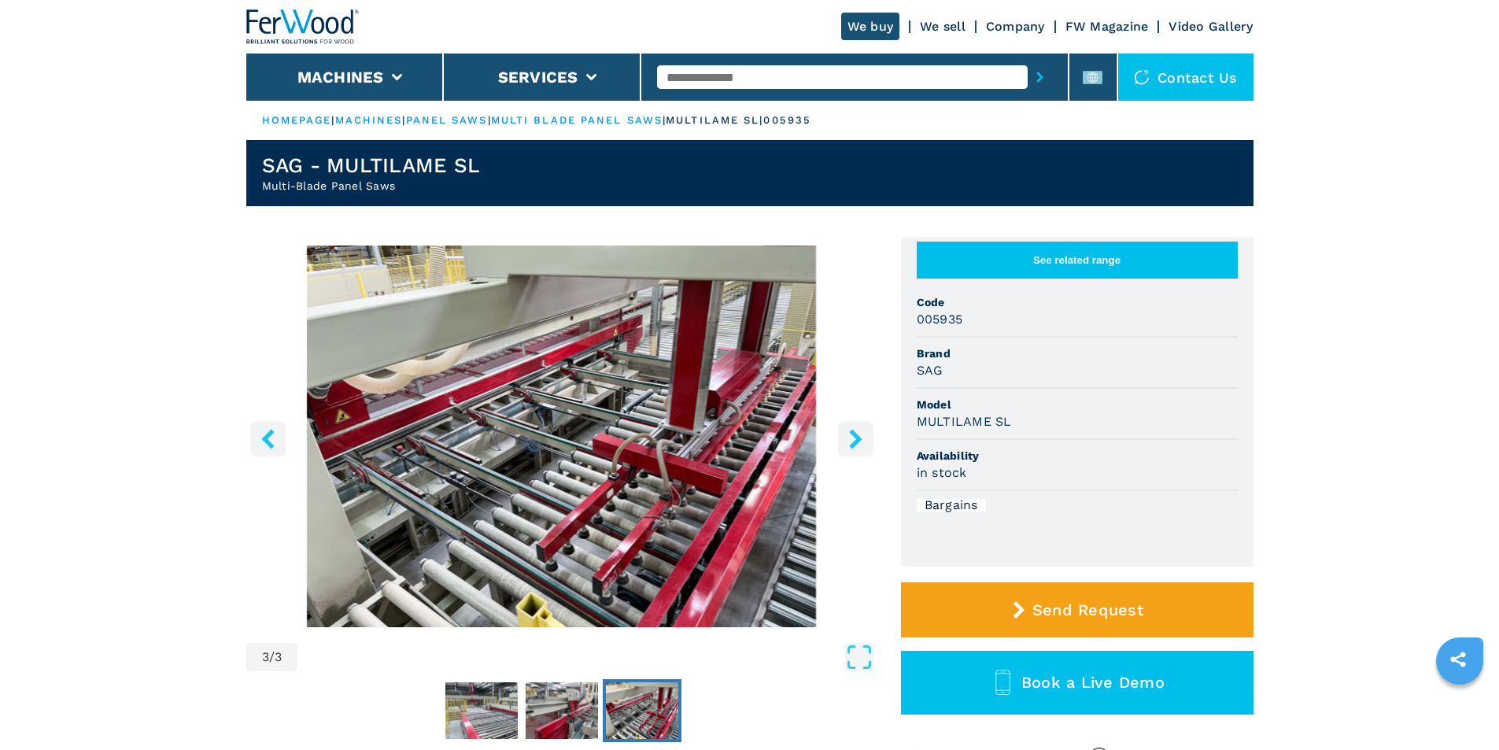
click at [855, 441] on icon "right-button" at bounding box center [855, 439] width 13 height 20
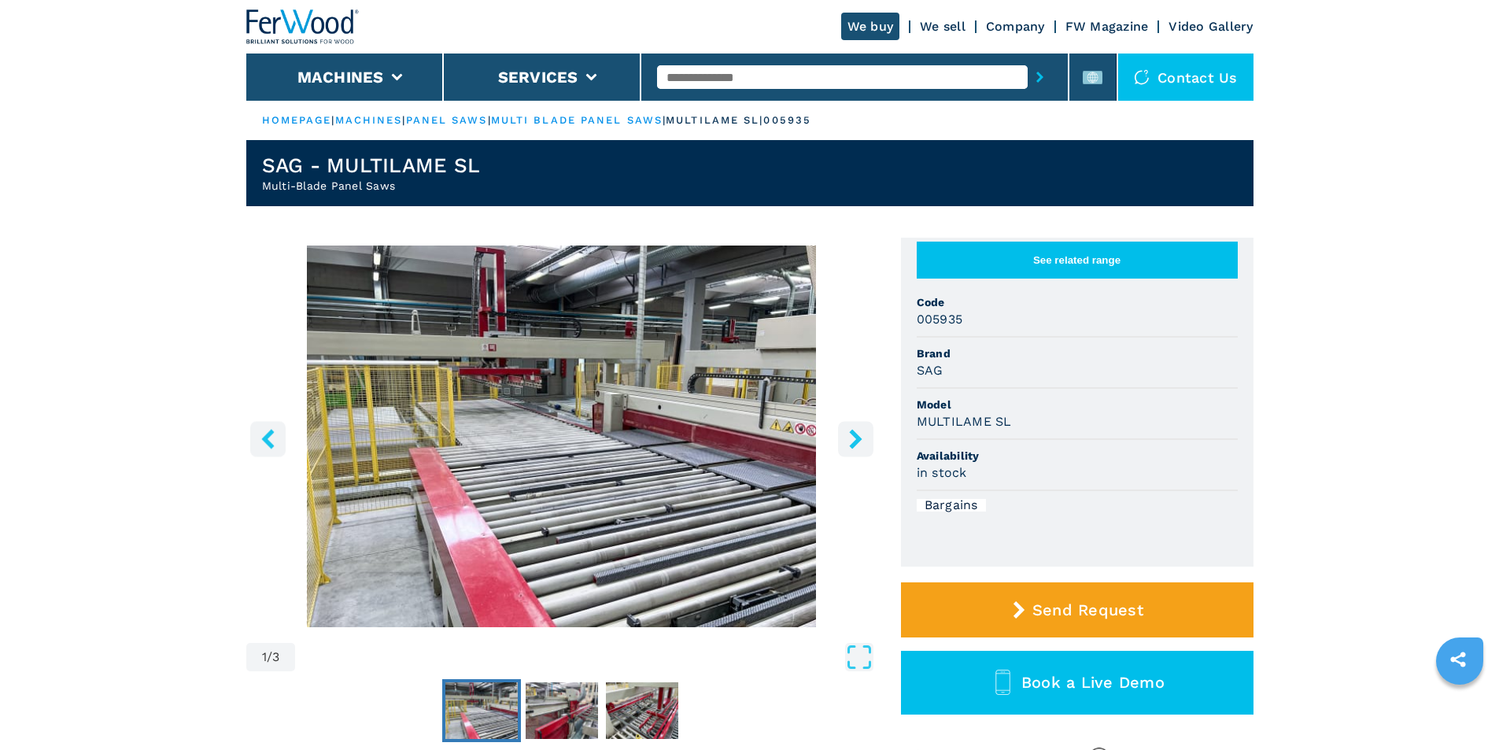
click at [855, 441] on icon "right-button" at bounding box center [855, 439] width 13 height 20
